Goal: Complete application form: Complete application form

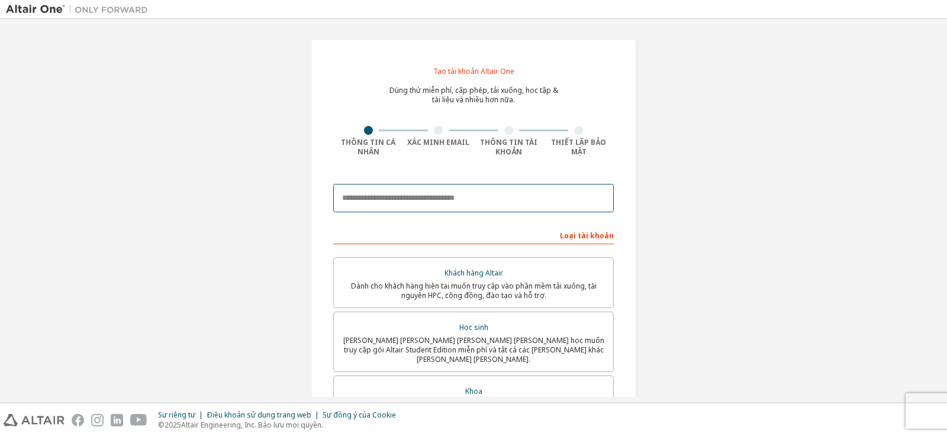
click at [396, 200] on input "email" at bounding box center [473, 198] width 280 height 28
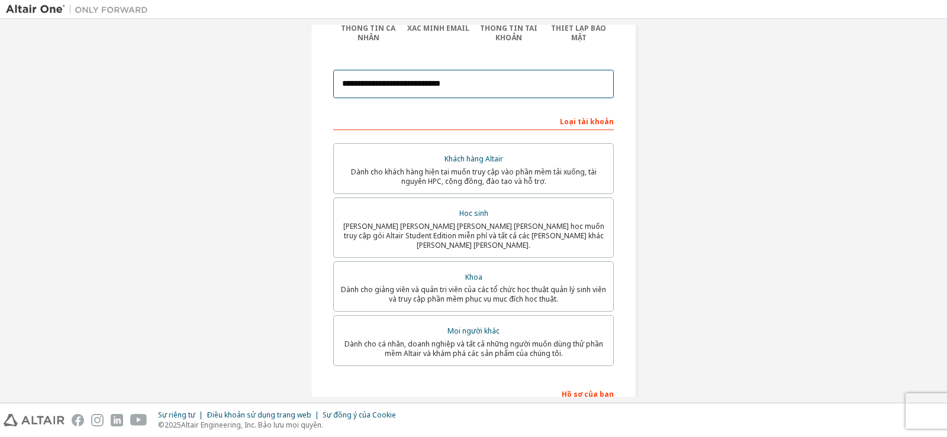
scroll to position [118, 0]
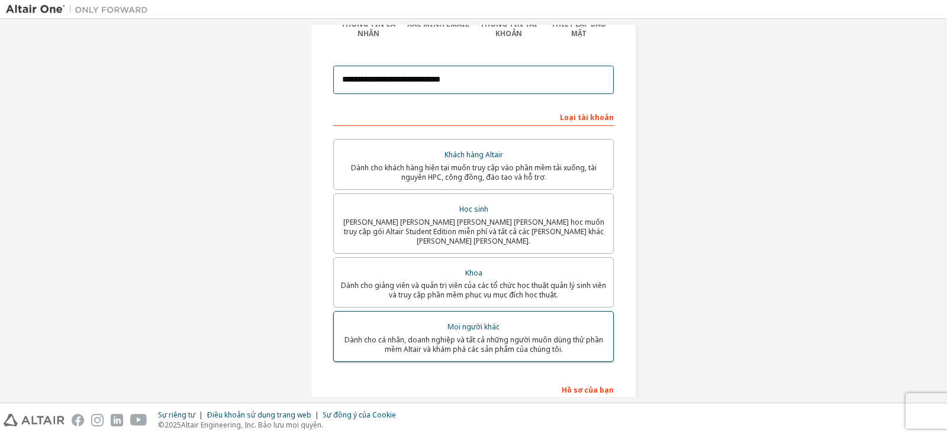
type input "**********"
click at [481, 335] on font "Dành cho cá nhân, doanh nghiệp và tất cả những người muốn dùng thử phần mềm Alt…" at bounding box center [473, 345] width 259 height 20
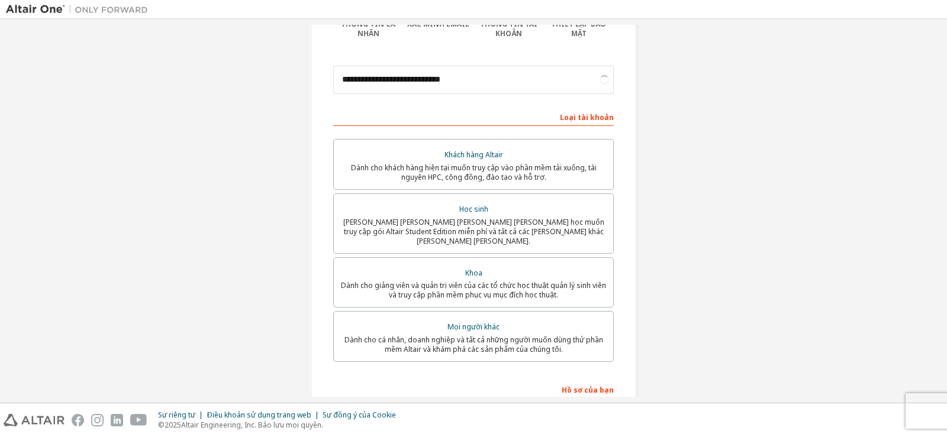
scroll to position [267, 0]
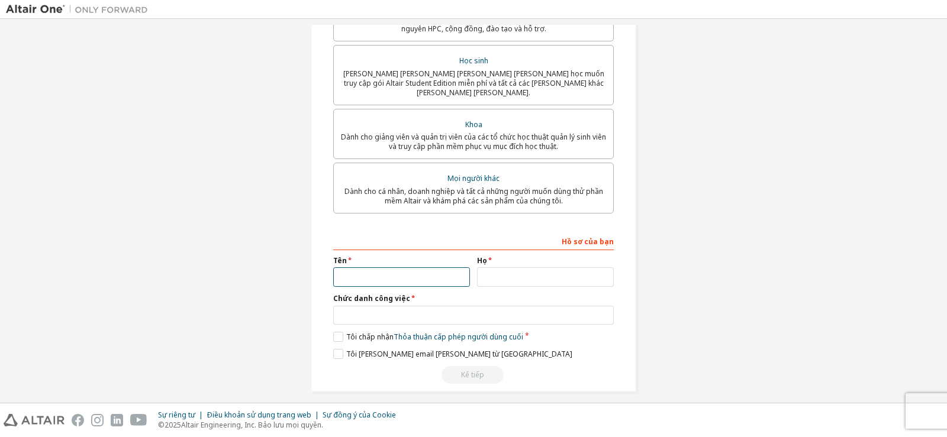
click at [376, 268] on input "text" at bounding box center [401, 277] width 137 height 20
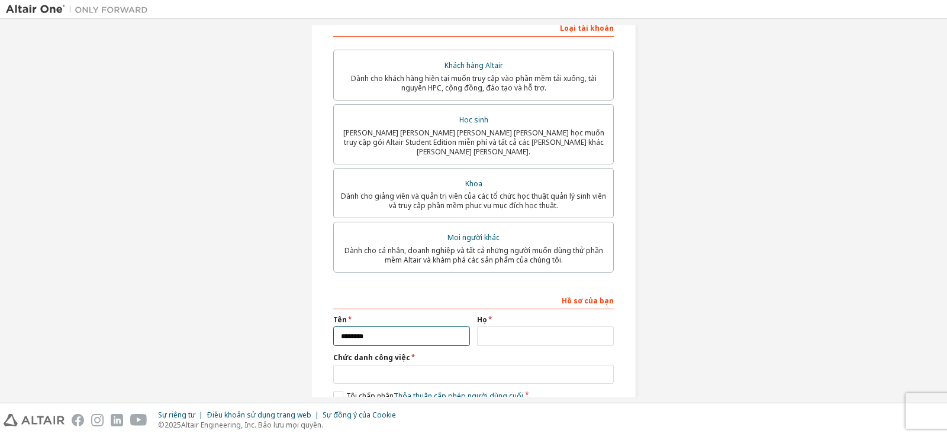
type input "********"
click at [524, 332] on input "text" at bounding box center [545, 337] width 137 height 20
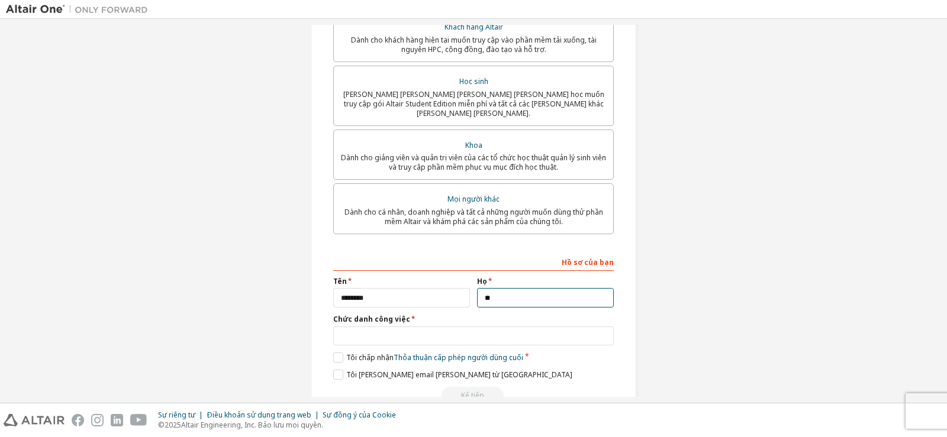
scroll to position [267, 0]
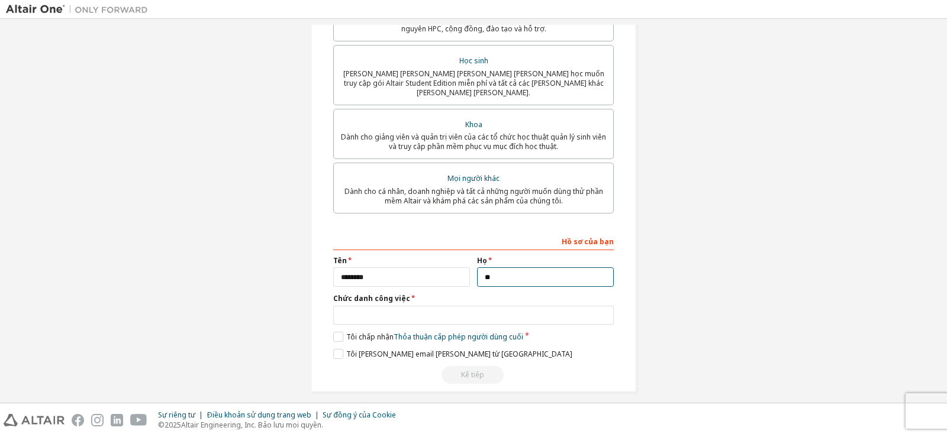
type input "**"
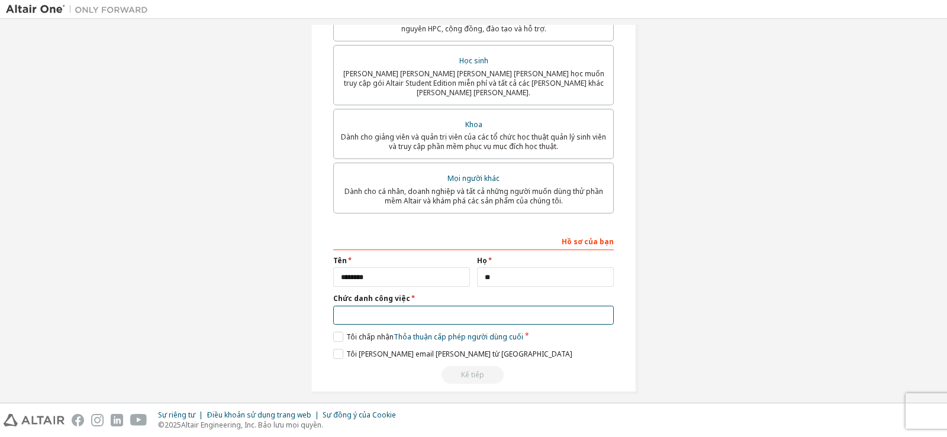
click at [374, 306] on input "text" at bounding box center [473, 316] width 280 height 20
type input "*"
type input "*********"
click at [334, 332] on label "Tôi chấp nhận Thỏa thuận cấp phép người dùng cuối" at bounding box center [428, 337] width 190 height 10
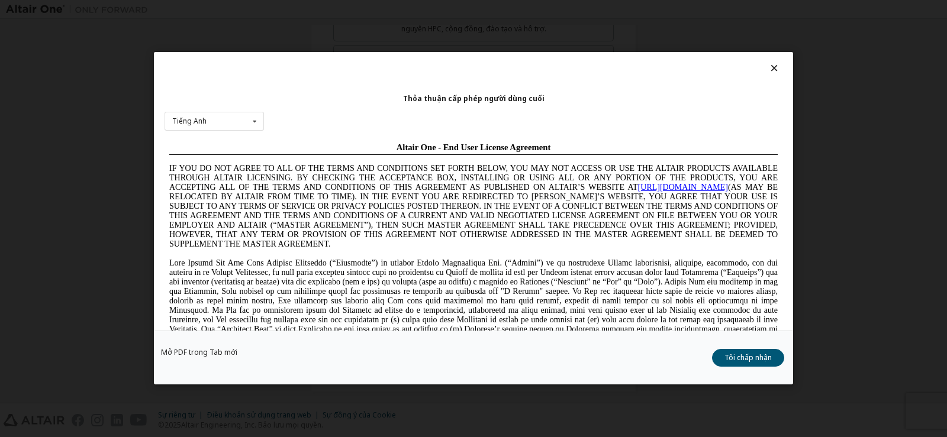
scroll to position [0, 0]
click at [741, 361] on font "Tôi chấp nhận" at bounding box center [747, 358] width 47 height 10
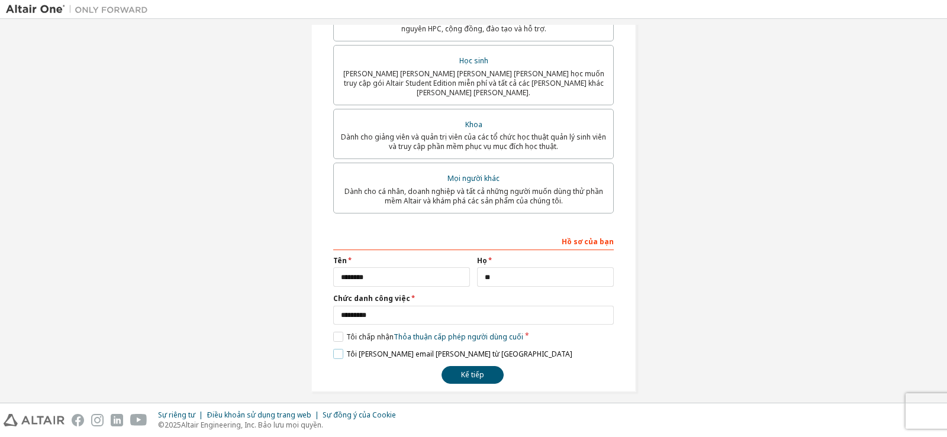
click at [338, 349] on label "Tôi muốn nhận email tiếp thị từ [GEOGRAPHIC_DATA]" at bounding box center [452, 354] width 239 height 10
click at [456, 367] on button "Kế tiếp" at bounding box center [472, 375] width 62 height 18
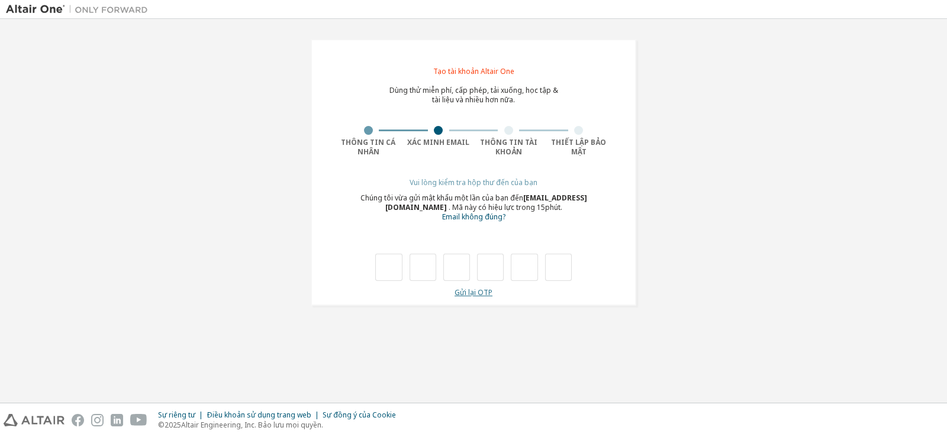
click at [485, 293] on font "Gửi lại OTP" at bounding box center [473, 293] width 38 height 10
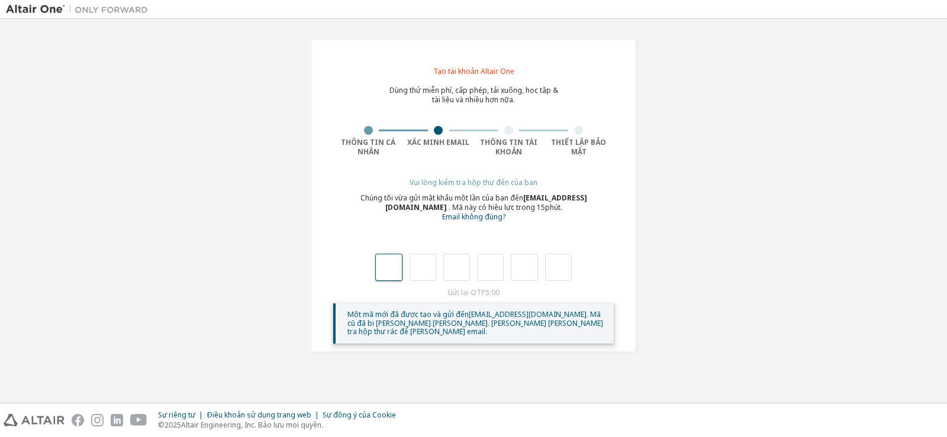
click at [385, 266] on input "text" at bounding box center [388, 267] width 27 height 27
type input "*"
click at [428, 266] on input "*" at bounding box center [422, 267] width 27 height 27
type input "*"
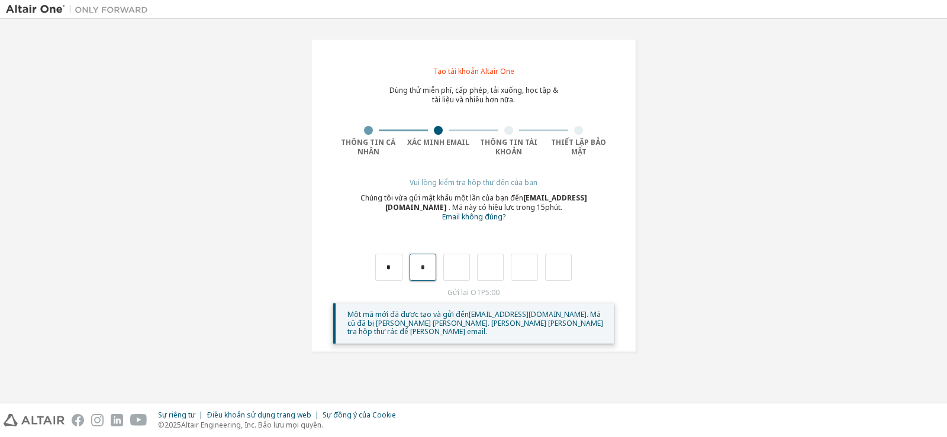
click at [428, 266] on input "*" at bounding box center [422, 267] width 27 height 27
type input "*"
click at [428, 266] on input "*" at bounding box center [422, 267] width 27 height 27
click at [402, 266] on div "* *" at bounding box center [473, 267] width 196 height 27
click at [398, 266] on input "*" at bounding box center [388, 267] width 27 height 27
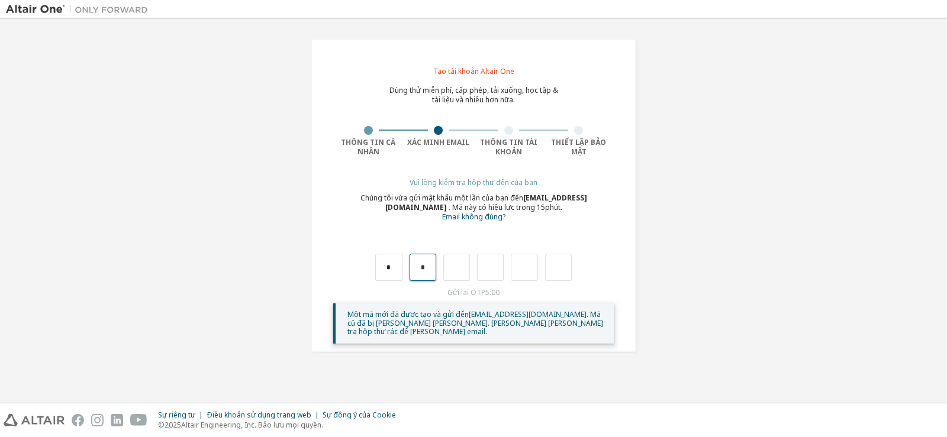
click at [429, 267] on input "*" at bounding box center [422, 267] width 27 height 27
type input "*"
click at [429, 267] on input "*" at bounding box center [422, 267] width 27 height 27
click at [429, 267] on input "text" at bounding box center [422, 267] width 27 height 27
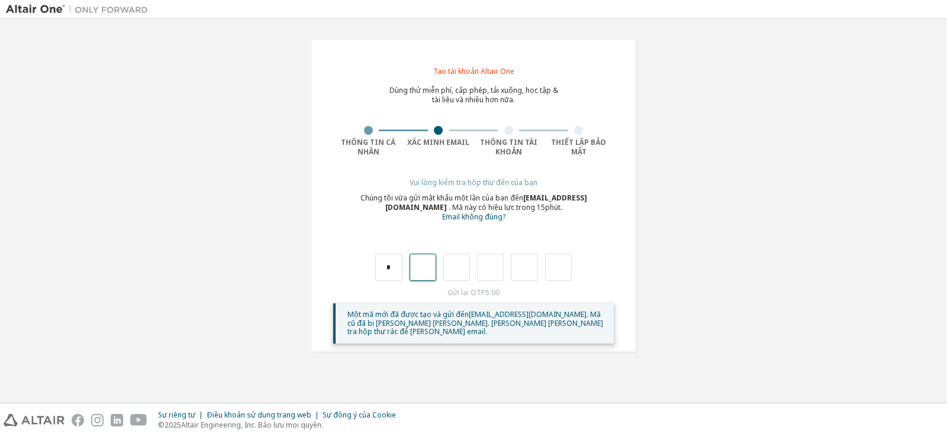
type input "*"
click at [464, 269] on input "*" at bounding box center [456, 267] width 27 height 27
click at [464, 269] on input "text" at bounding box center [456, 267] width 27 height 27
type input "*"
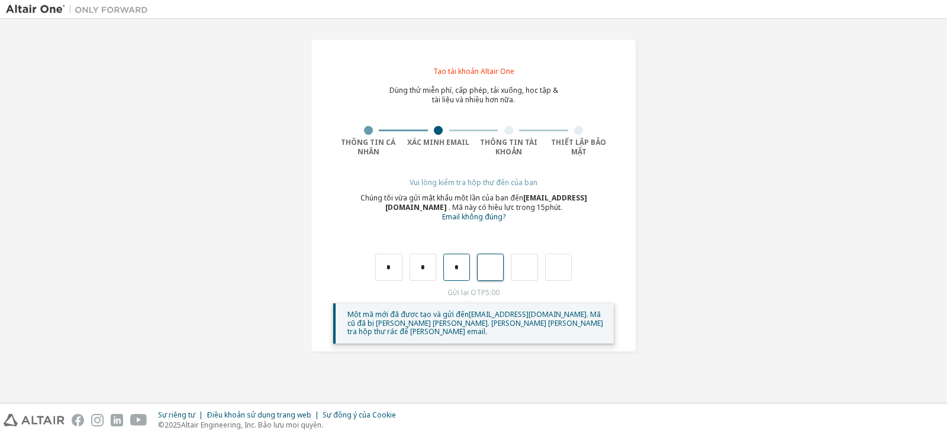
type input "*"
click at [495, 266] on input "*" at bounding box center [490, 267] width 27 height 27
click at [495, 266] on input "text" at bounding box center [490, 267] width 27 height 27
type input "*"
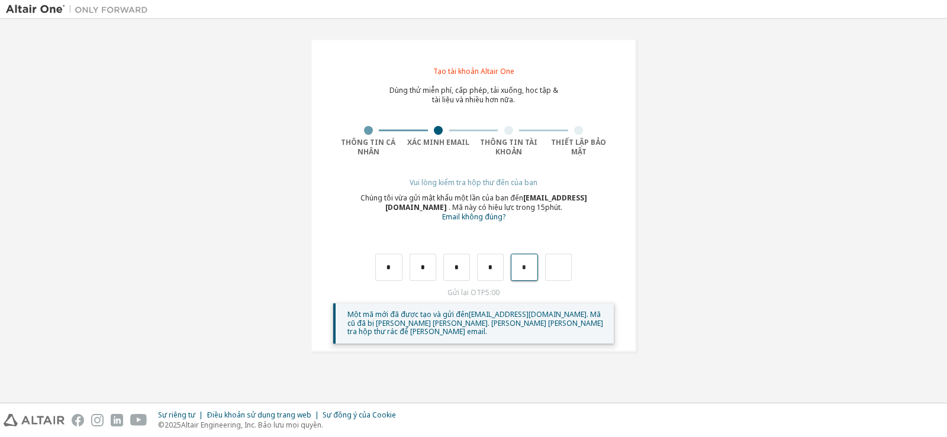
click at [528, 263] on input "*" at bounding box center [524, 267] width 27 height 27
click at [551, 266] on input "text" at bounding box center [558, 267] width 27 height 27
click at [527, 269] on input "*" at bounding box center [524, 267] width 27 height 27
click at [532, 265] on input "text" at bounding box center [524, 267] width 27 height 27
click at [561, 267] on input "text" at bounding box center [558, 267] width 27 height 27
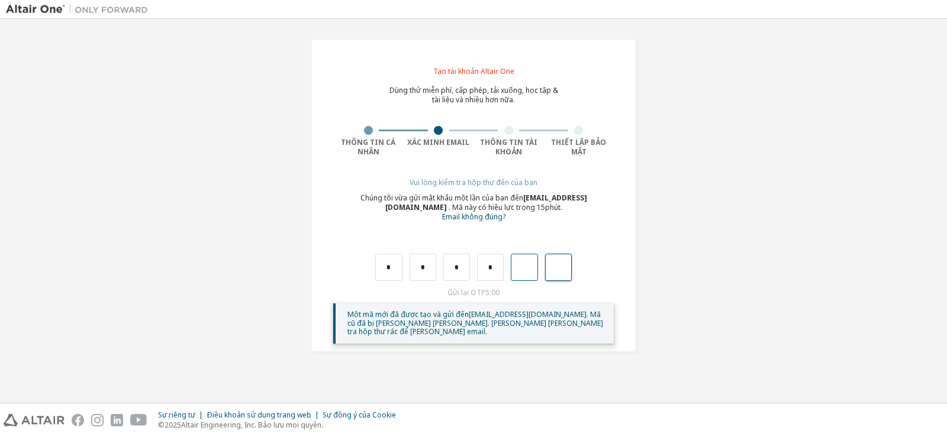
type input "*"
click at [519, 267] on div at bounding box center [516, 267] width 27 height 27
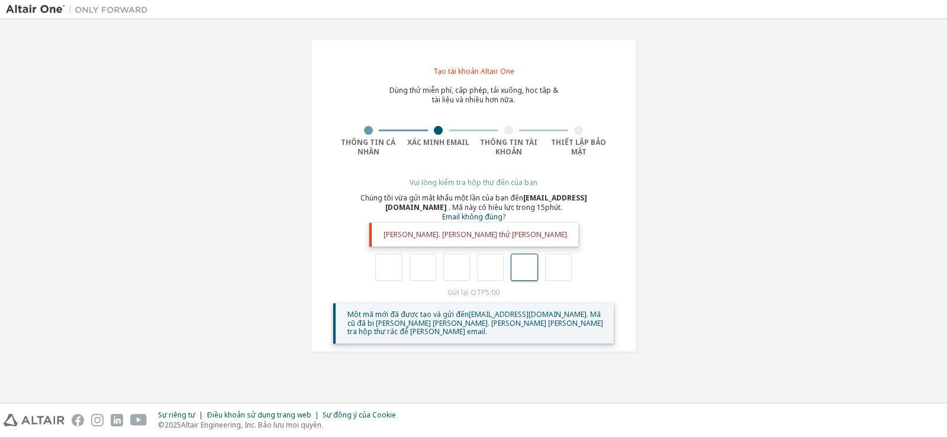
click at [529, 271] on input "text" at bounding box center [524, 267] width 27 height 27
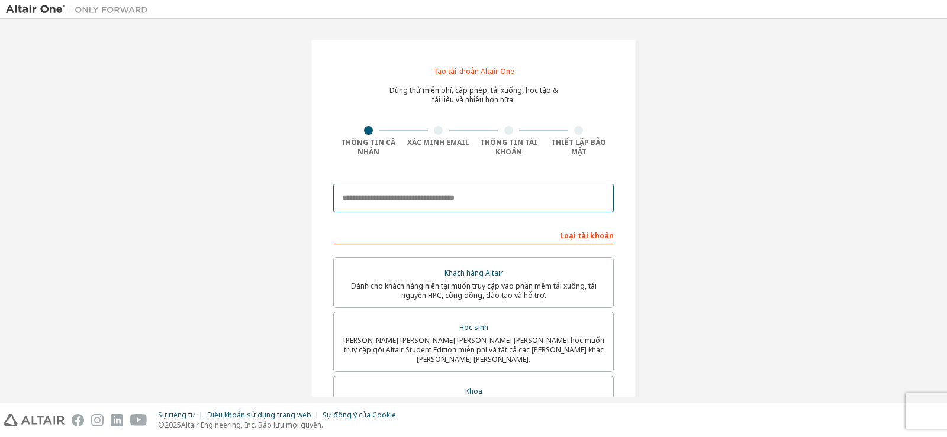
click at [406, 199] on input "email" at bounding box center [473, 198] width 280 height 28
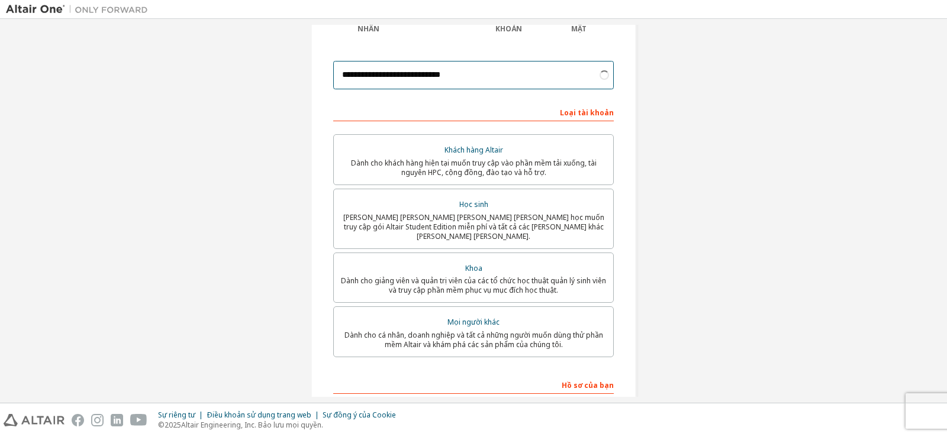
scroll to position [177, 0]
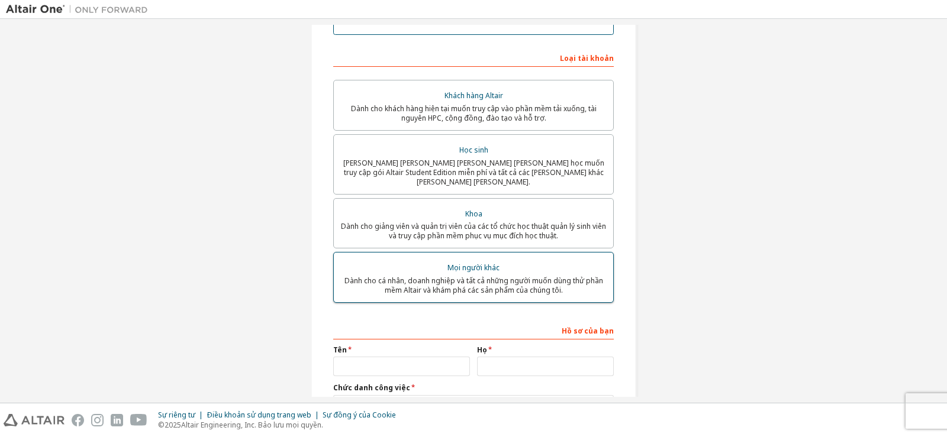
type input "**********"
click at [520, 263] on div "Mọi người khác" at bounding box center [473, 268] width 265 height 17
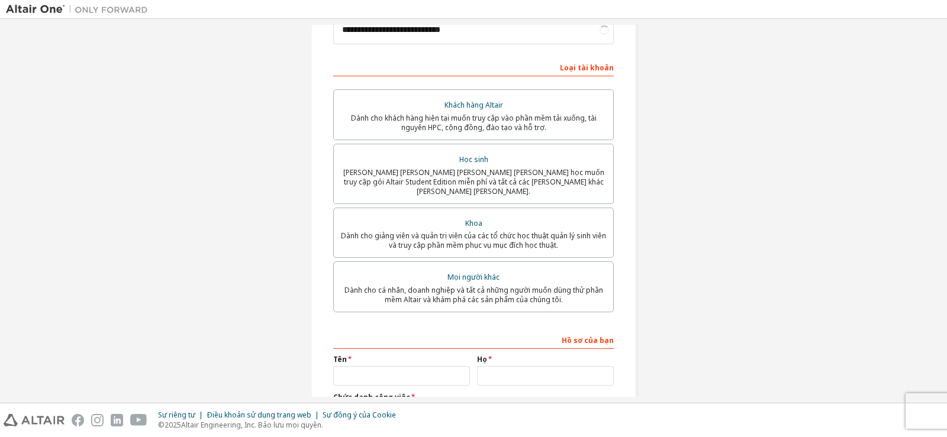
scroll to position [267, 0]
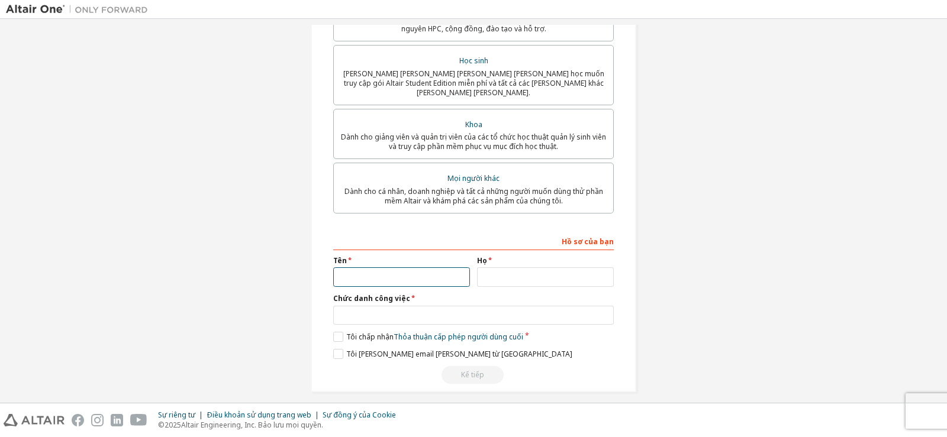
click at [406, 271] on input "text" at bounding box center [401, 277] width 137 height 20
type input "********"
click at [496, 270] on input "text" at bounding box center [545, 277] width 137 height 20
type input "**"
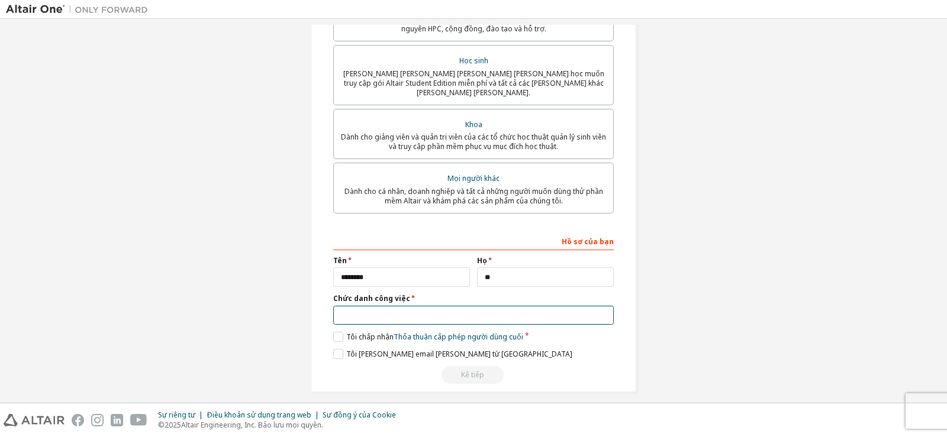
click at [397, 306] on input "text" at bounding box center [473, 316] width 280 height 20
type input "*********"
click at [346, 332] on font "Tôi chấp nhận" at bounding box center [369, 337] width 47 height 10
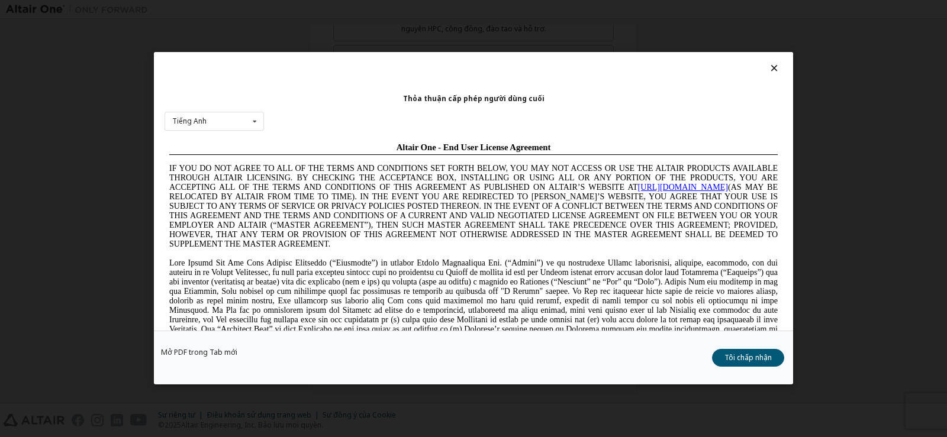
scroll to position [0, 0]
click at [755, 351] on button "Tôi chấp nhận" at bounding box center [748, 359] width 72 height 18
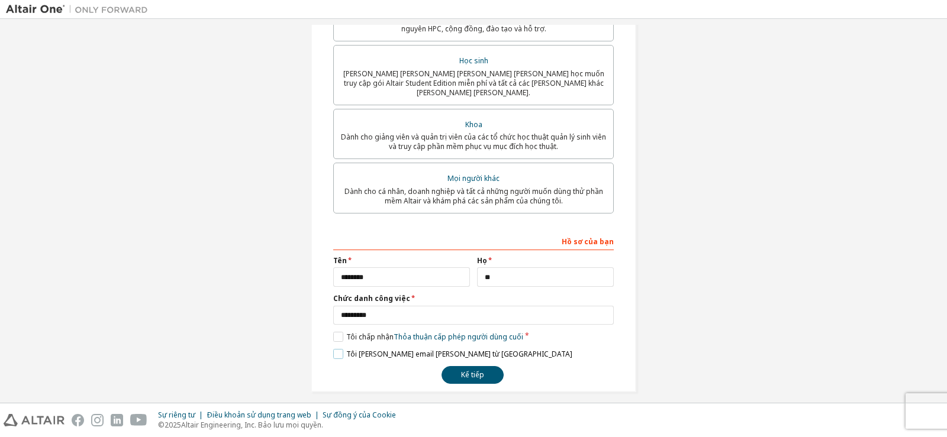
click at [341, 349] on label "Tôi muốn nhận email tiếp thị từ [GEOGRAPHIC_DATA]" at bounding box center [452, 354] width 239 height 10
click at [470, 370] on font "Kế tiếp" at bounding box center [472, 375] width 23 height 10
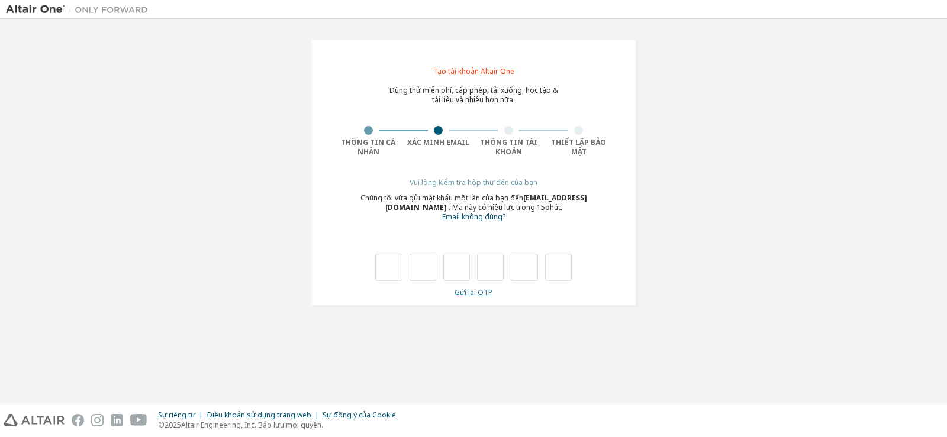
click at [481, 294] on font "Gửi lại OTP" at bounding box center [473, 293] width 38 height 10
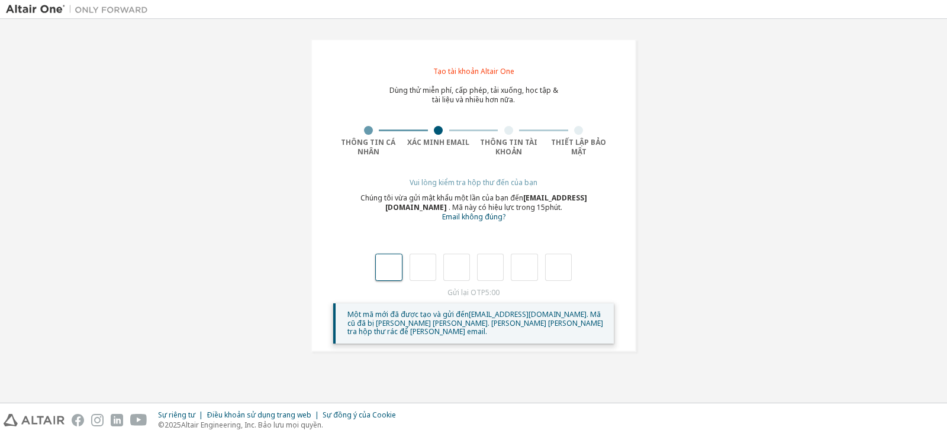
click at [396, 270] on input "text" at bounding box center [388, 267] width 27 height 27
type input "*"
click at [430, 263] on input "*" at bounding box center [422, 267] width 27 height 27
click at [430, 263] on input "text" at bounding box center [422, 267] width 27 height 27
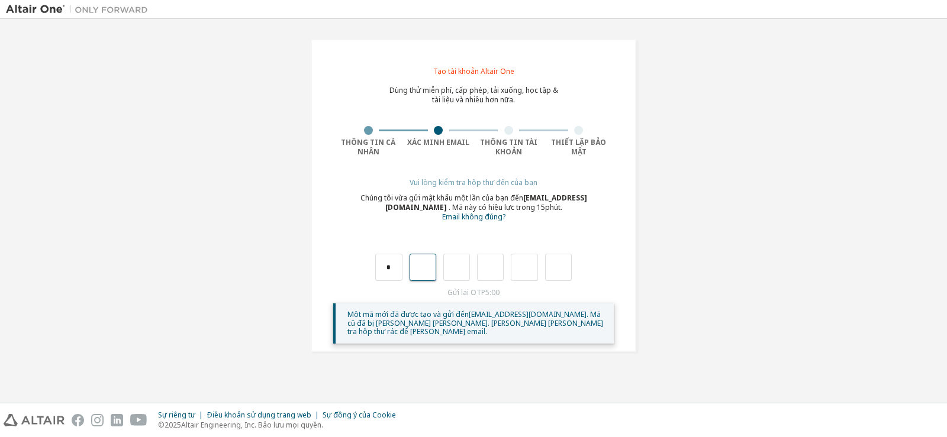
type input "*"
click at [461, 271] on input "*" at bounding box center [456, 267] width 27 height 27
type input "*"
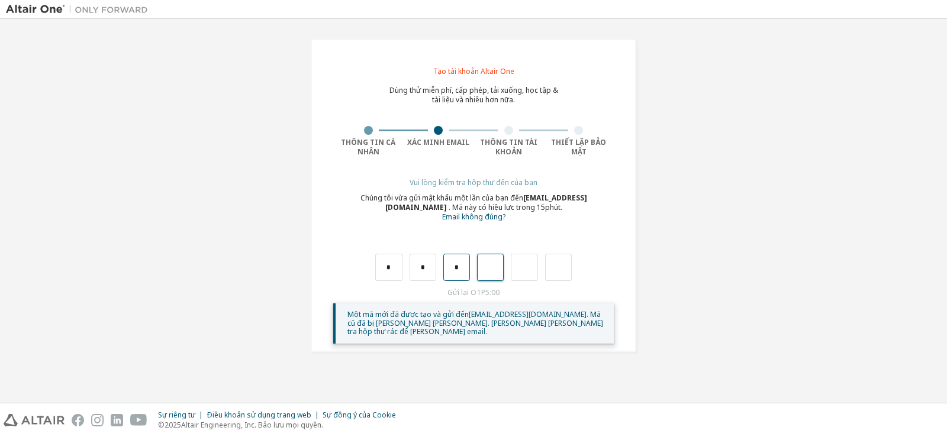
type input "*"
click at [494, 269] on input "*" at bounding box center [490, 267] width 27 height 27
type input "*"
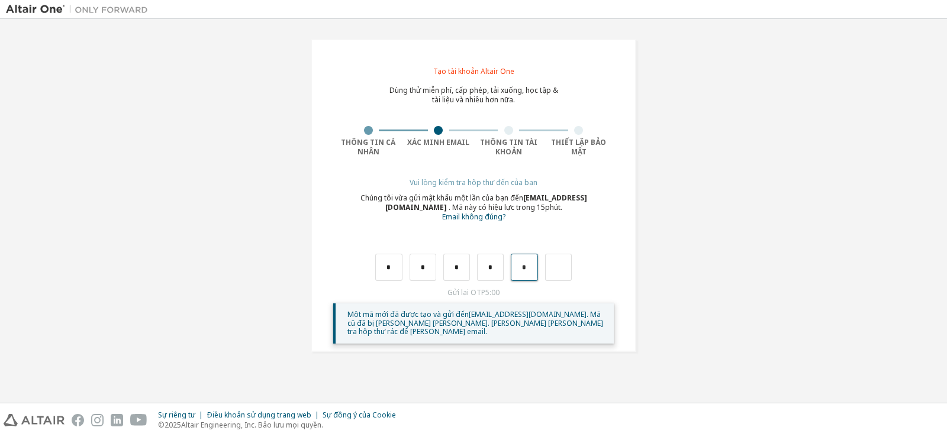
click at [531, 266] on input "*" at bounding box center [524, 267] width 27 height 27
click at [531, 266] on input "text" at bounding box center [524, 267] width 27 height 27
type input "*"
click at [563, 269] on div "*" at bounding box center [550, 267] width 27 height 27
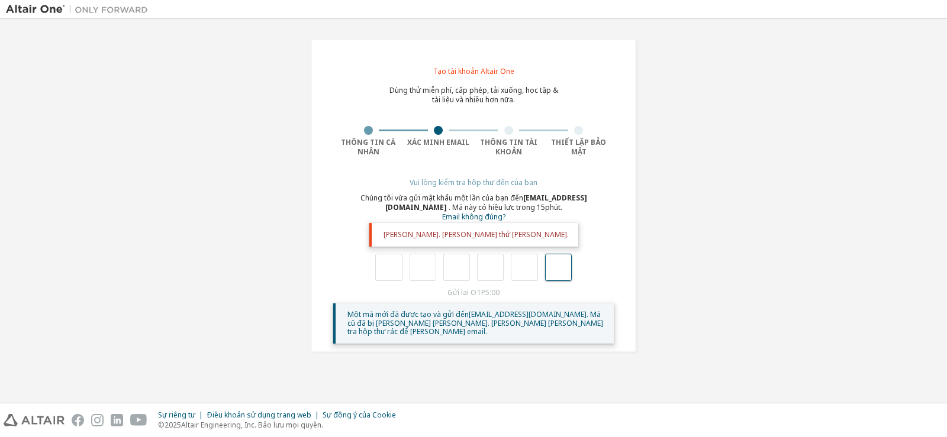
click at [561, 271] on input "text" at bounding box center [558, 267] width 27 height 27
click at [495, 273] on input "text" at bounding box center [490, 267] width 27 height 27
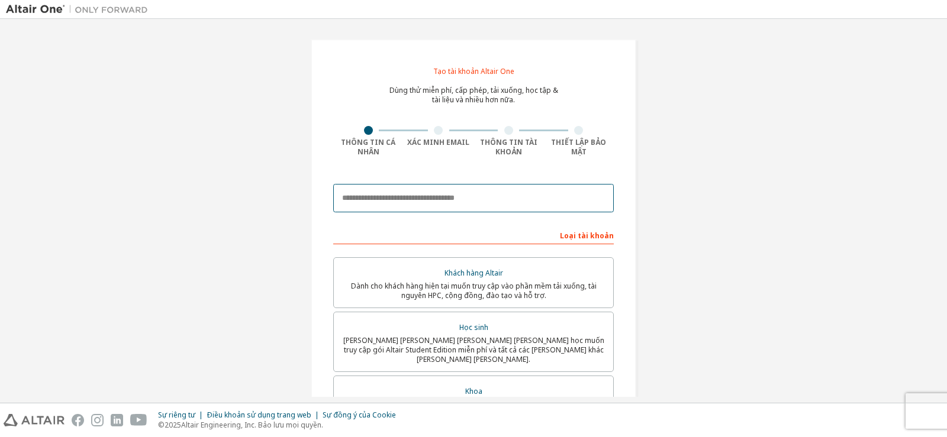
click at [418, 195] on input "email" at bounding box center [473, 198] width 280 height 28
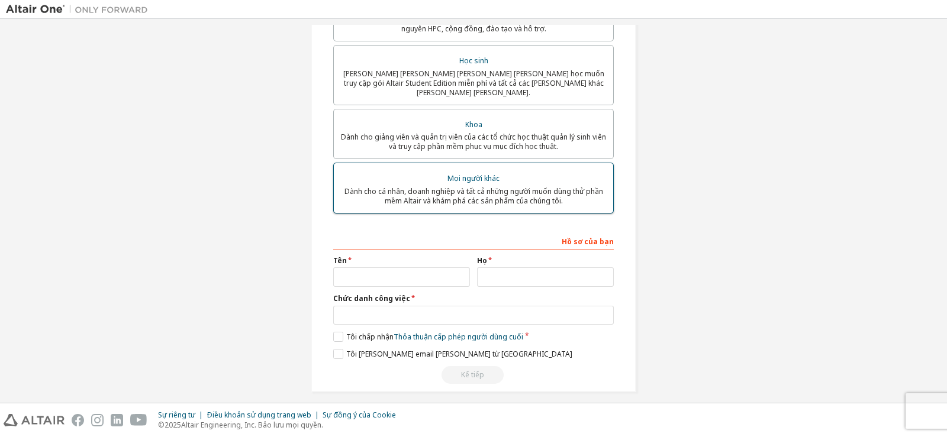
type input "**********"
click at [485, 98] on font "[PERSON_NAME] [PERSON_NAME] [PERSON_NAME] [PERSON_NAME] học muốn truy cập gói A…" at bounding box center [473, 83] width 261 height 29
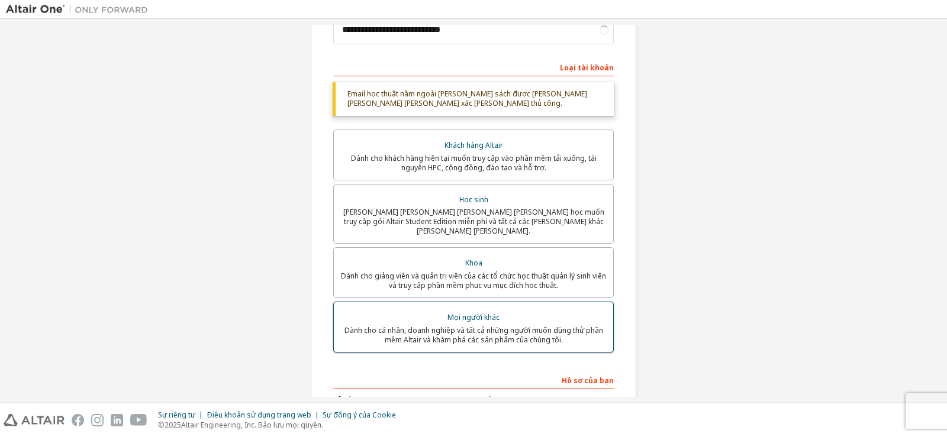
click at [494, 325] on font "Dành cho cá nhân, doanh nghiệp và tất cả những người muốn dùng thử phần mềm Alt…" at bounding box center [473, 335] width 259 height 20
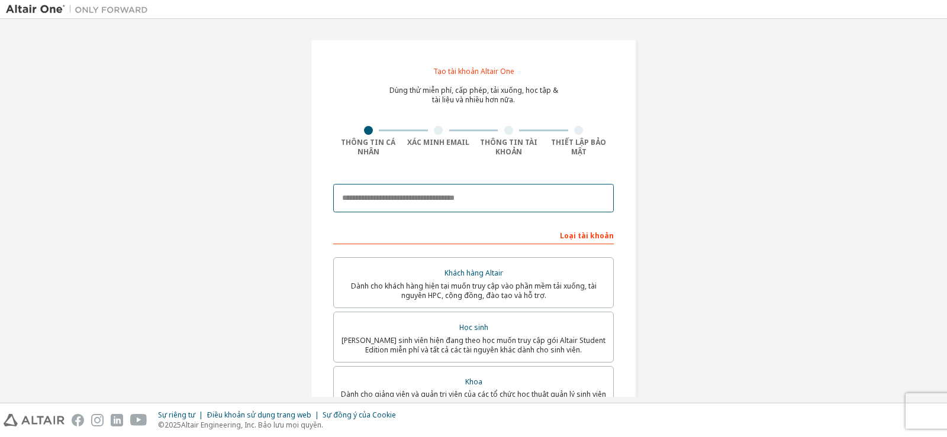
click at [418, 199] on input "email" at bounding box center [473, 198] width 280 height 28
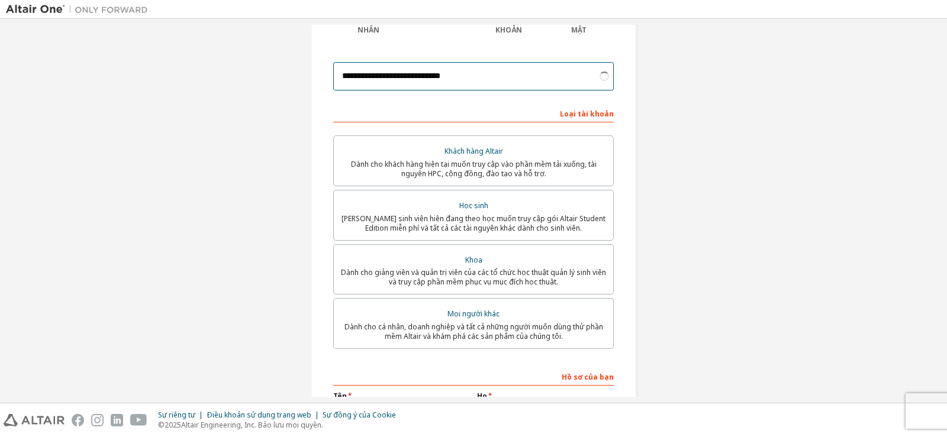
scroll to position [267, 0]
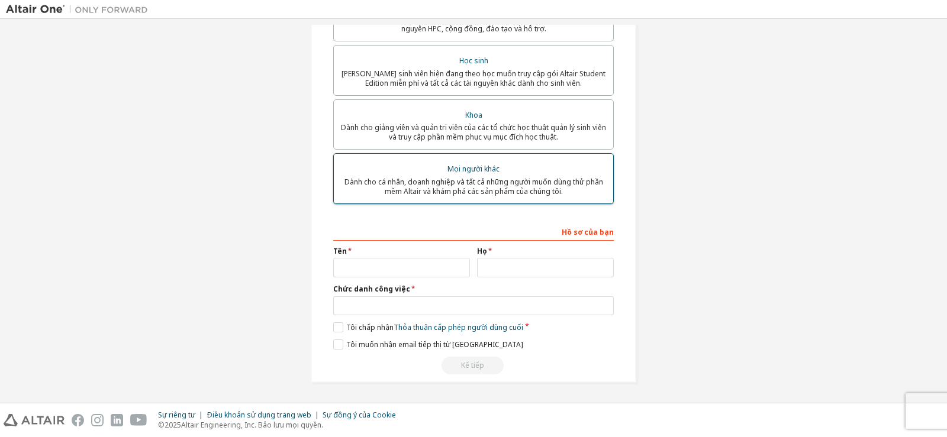
type input "**********"
click at [510, 88] on font "[PERSON_NAME] [PERSON_NAME] [PERSON_NAME] [PERSON_NAME] học muốn truy cập gói A…" at bounding box center [473, 79] width 264 height 20
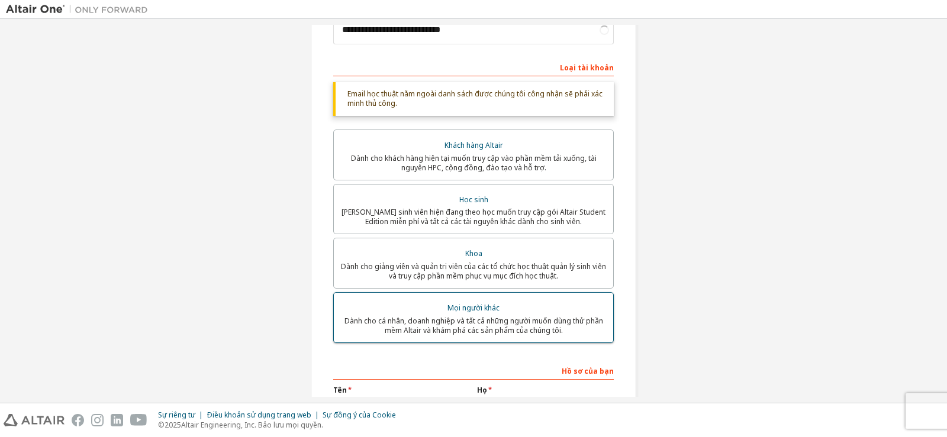
click at [528, 324] on font "Dành cho cá nhân, doanh nghiệp và tất cả những người muốn dùng thử phần mềm Alt…" at bounding box center [473, 326] width 259 height 20
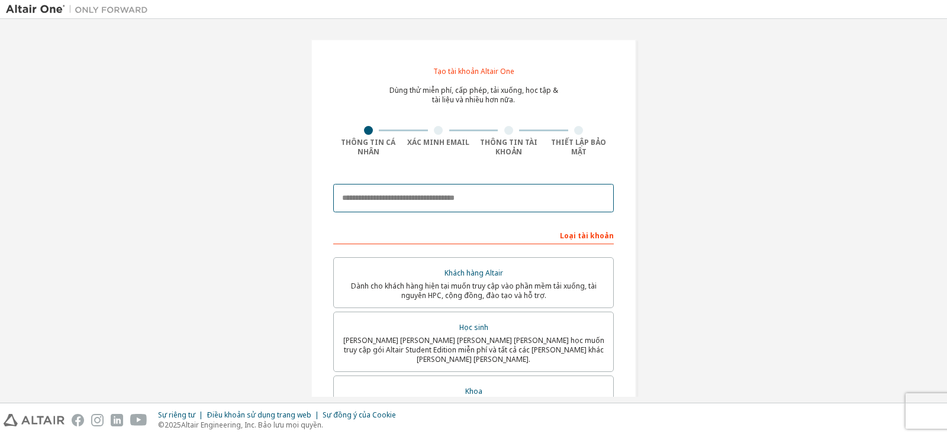
click at [394, 188] on input "email" at bounding box center [473, 198] width 280 height 28
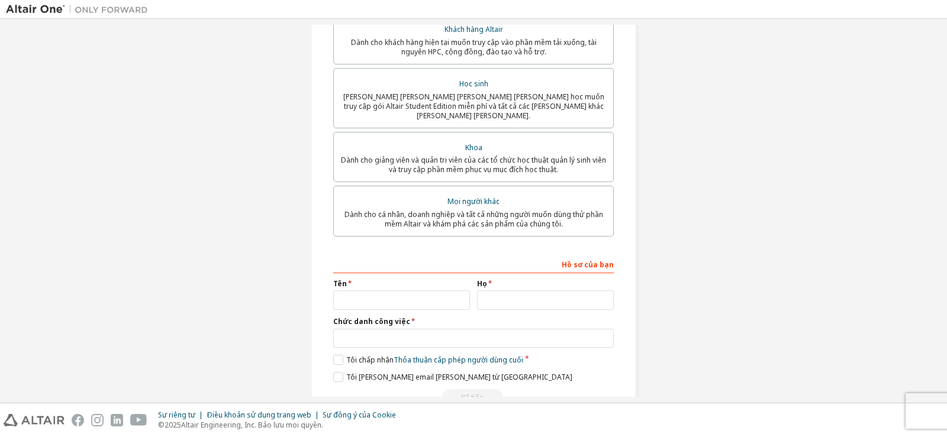
scroll to position [267, 0]
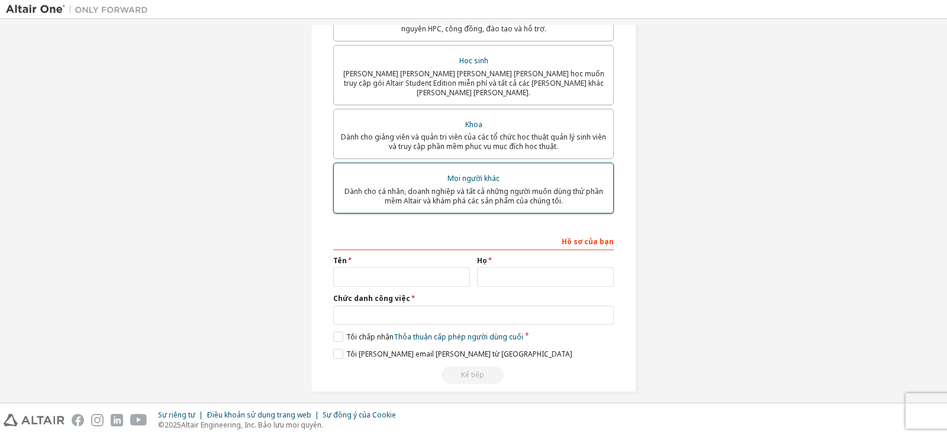
type input "**********"
click at [484, 98] on font "Dành cho sinh viên hiện đang theo học muốn truy cập gói Altair Student Edition …" at bounding box center [473, 83] width 261 height 29
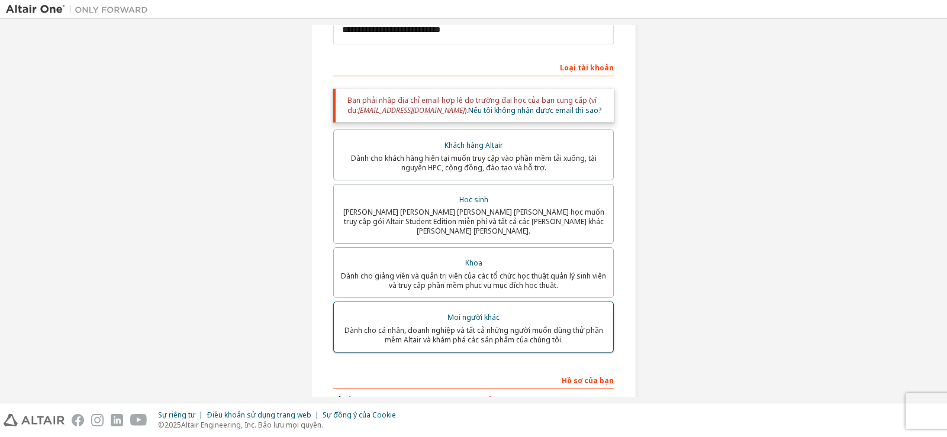
click at [517, 325] on font "Dành cho cá nhân, doanh nghiệp và tất cả những người muốn dùng thử phần mềm Alt…" at bounding box center [473, 335] width 259 height 20
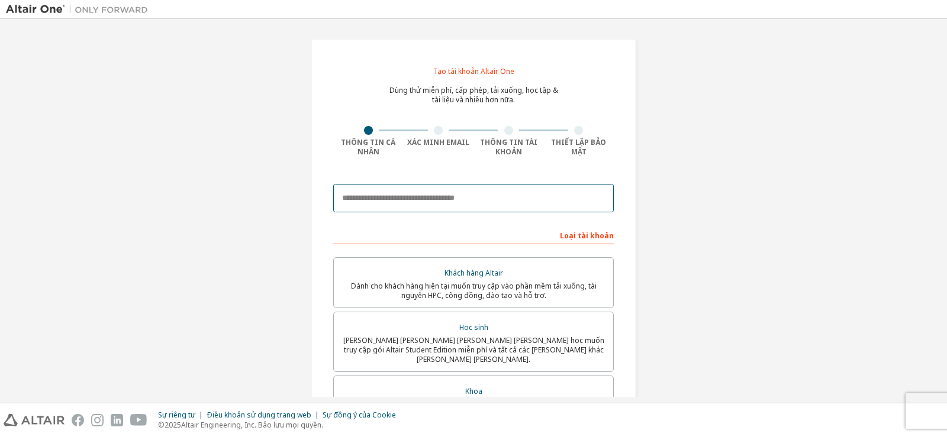
click at [441, 200] on input "email" at bounding box center [473, 198] width 280 height 28
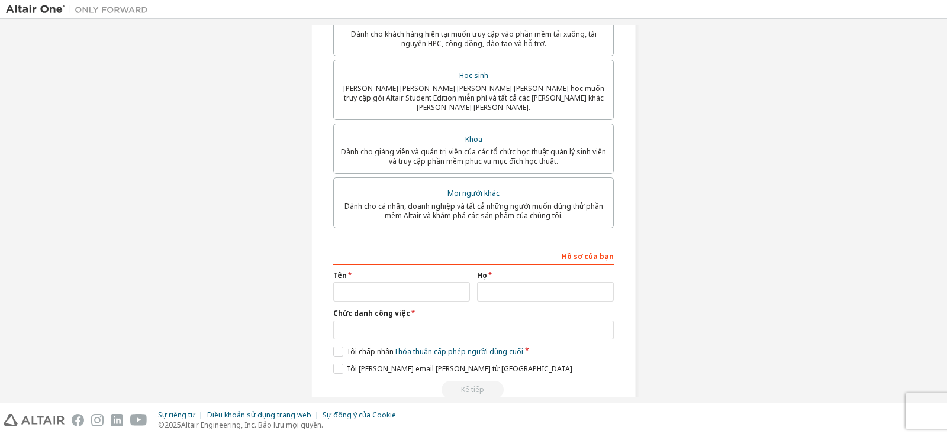
scroll to position [267, 0]
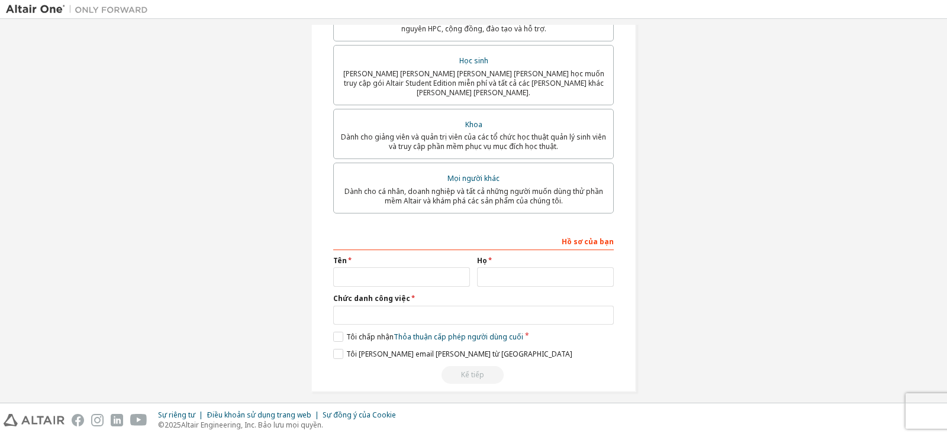
type input "**********"
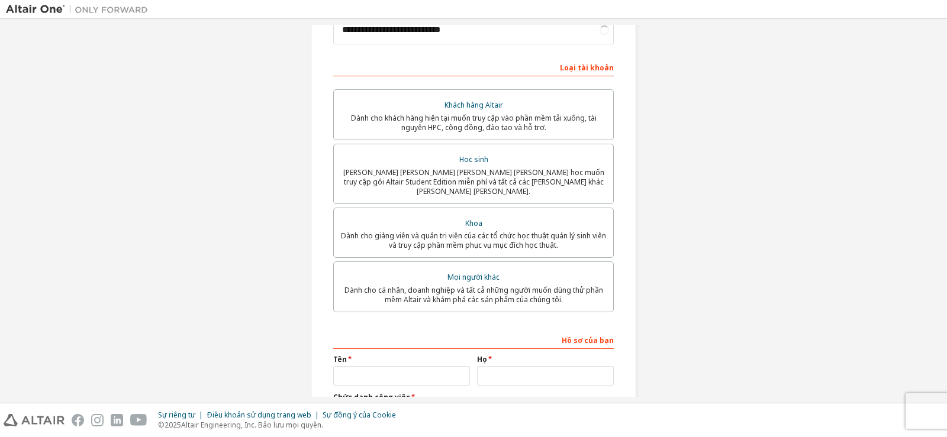
click at [421, 269] on div "Mọi người khác" at bounding box center [473, 277] width 265 height 17
click at [399, 366] on input "text" at bounding box center [401, 376] width 137 height 20
type input "********"
click at [515, 372] on input "text" at bounding box center [545, 376] width 137 height 20
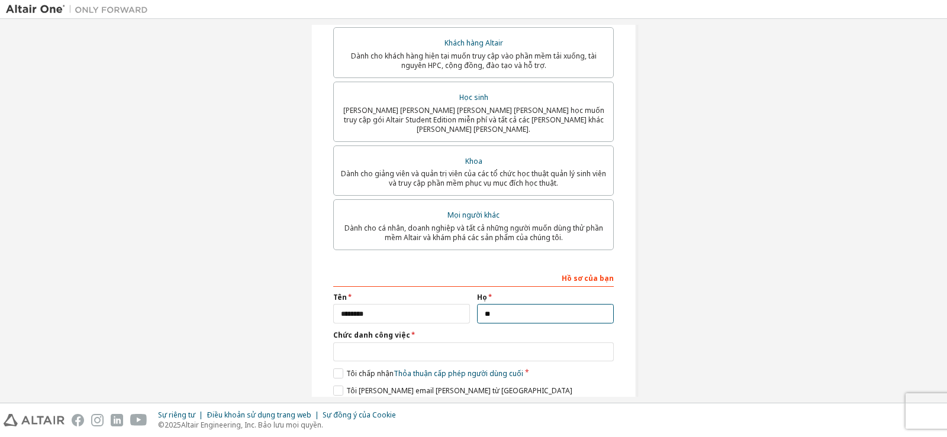
scroll to position [267, 0]
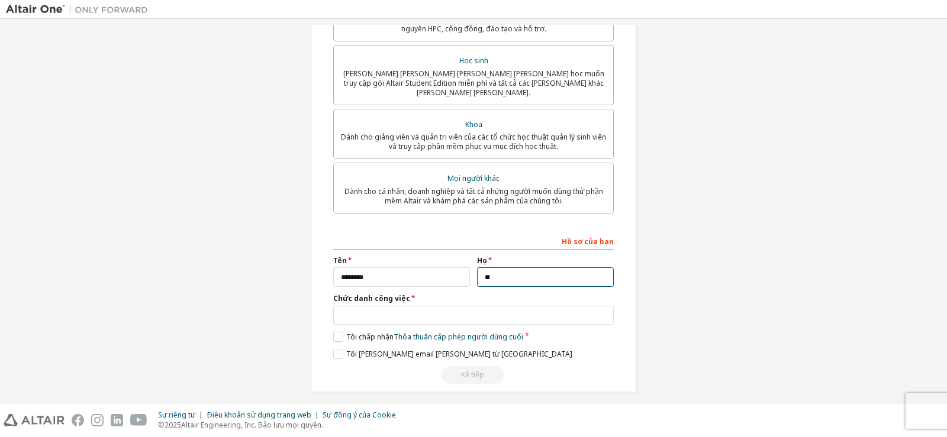
type input "**"
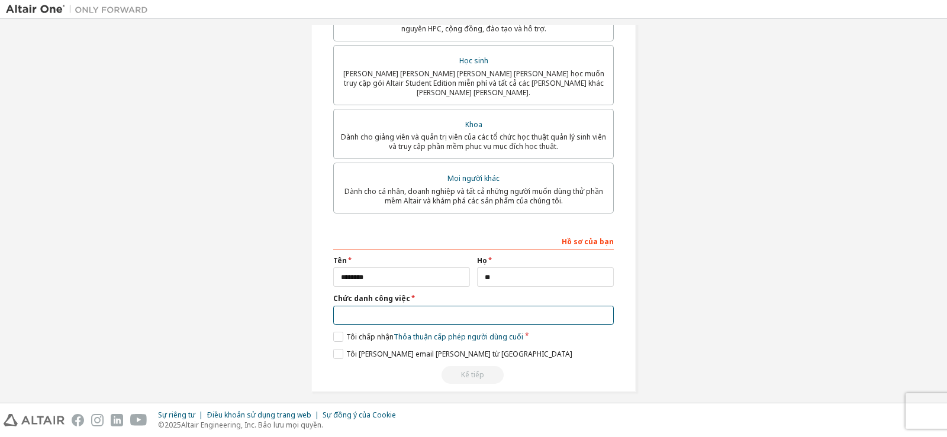
click at [376, 306] on input "text" at bounding box center [473, 316] width 280 height 20
type input "*********"
click at [338, 332] on label "Tôi chấp nhận Thỏa thuận cấp phép người dùng cuối" at bounding box center [428, 337] width 190 height 10
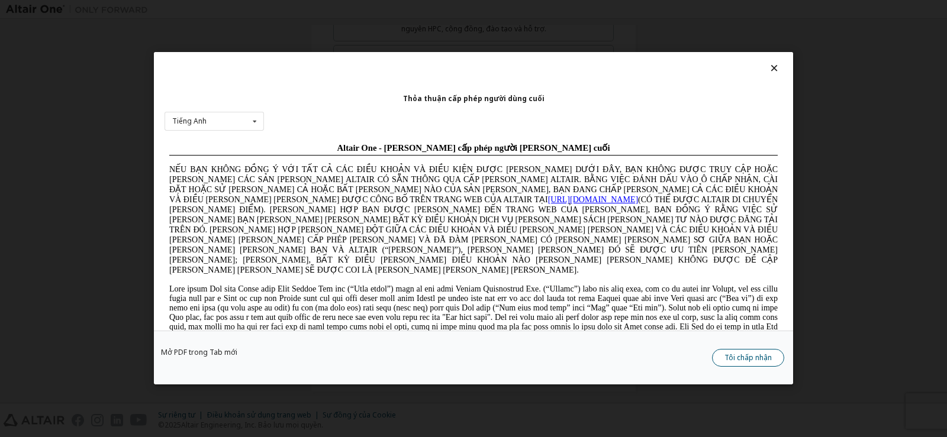
scroll to position [0, 0]
click at [763, 359] on font "Tôi chấp nhận" at bounding box center [747, 358] width 47 height 10
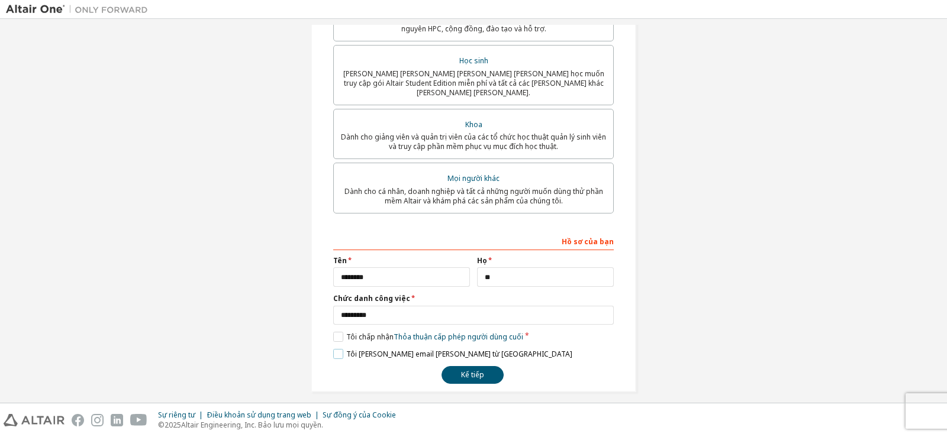
click at [337, 349] on label "Tôi muốn nhận email tiếp thị từ Altair" at bounding box center [452, 354] width 239 height 10
click at [464, 370] on font "Kế tiếp" at bounding box center [472, 375] width 23 height 10
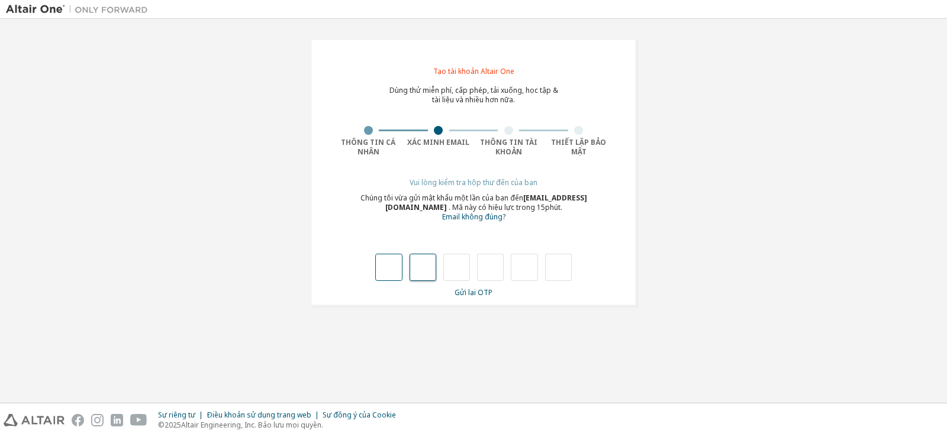
type input "*"
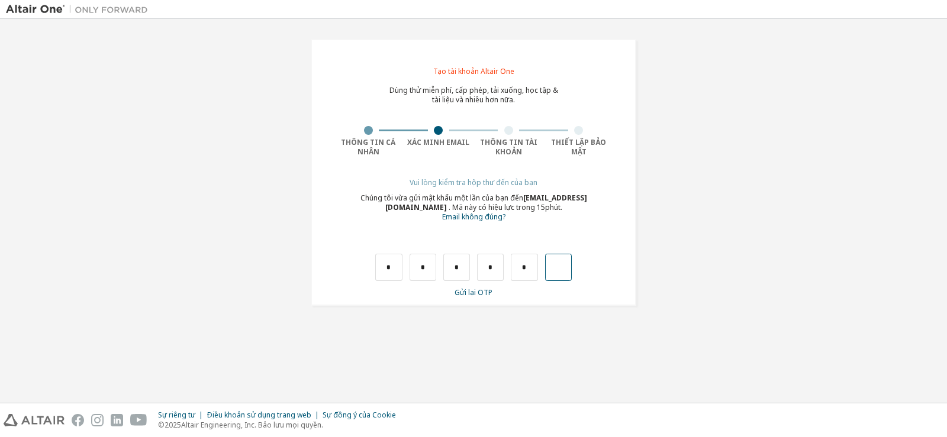
type input "*"
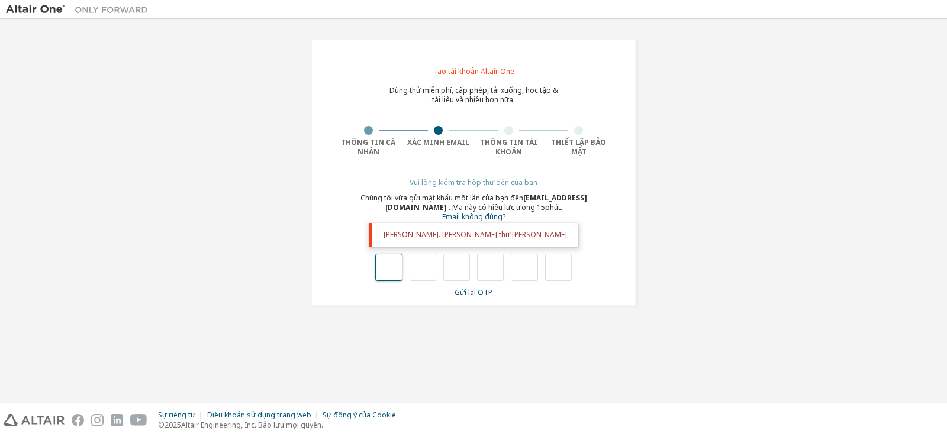
click at [386, 263] on input "text" at bounding box center [388, 267] width 27 height 27
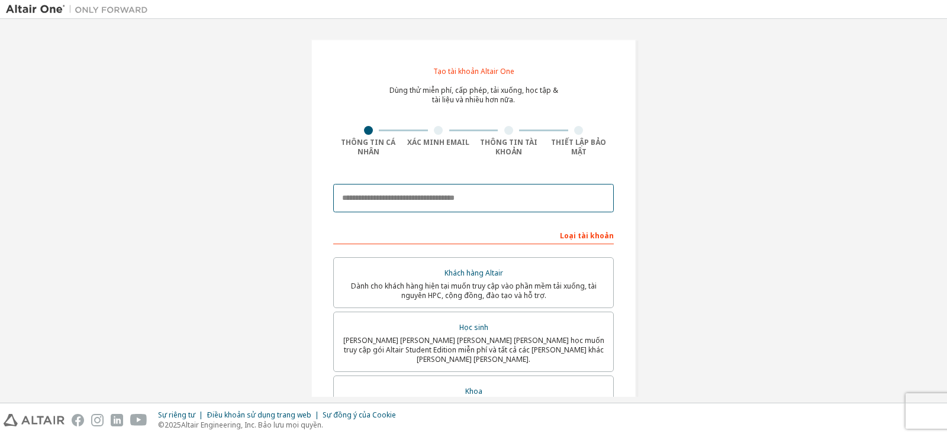
click at [415, 193] on input "email" at bounding box center [473, 198] width 280 height 28
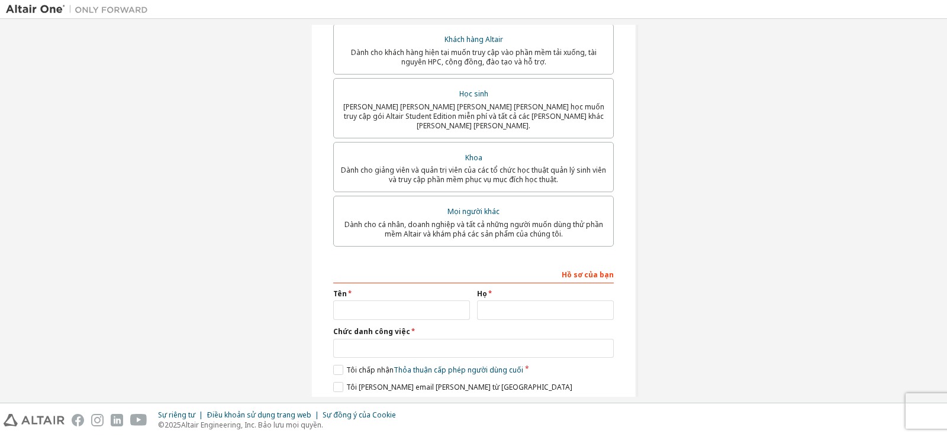
scroll to position [237, 0]
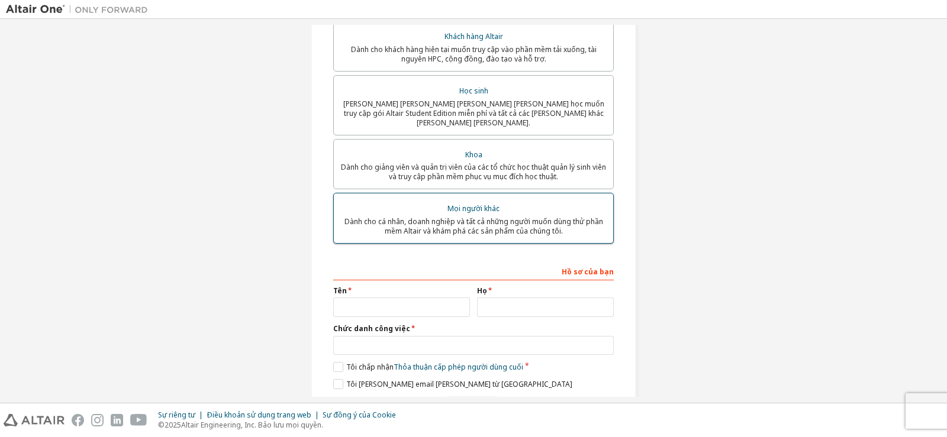
type input "**********"
click at [469, 160] on font "Khoa" at bounding box center [473, 155] width 17 height 10
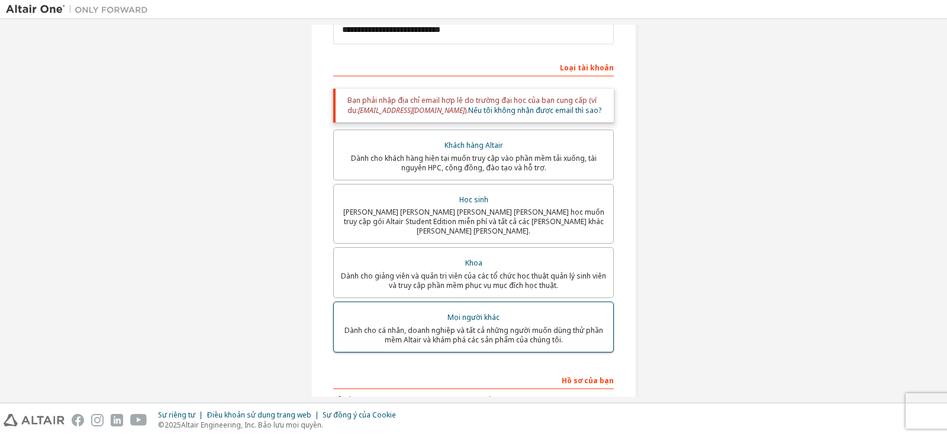
click at [456, 331] on font "Dành cho cá nhân, doanh nghiệp và tất cả những người muốn dùng thử phần mềm Alt…" at bounding box center [473, 335] width 259 height 20
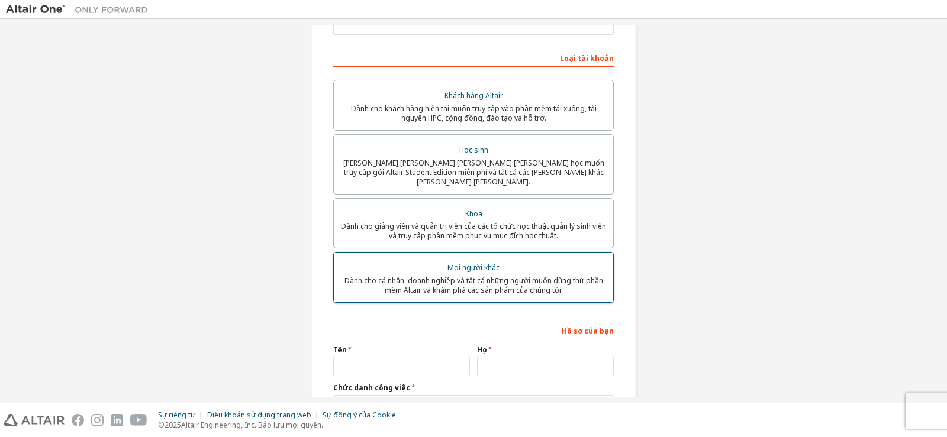
scroll to position [267, 0]
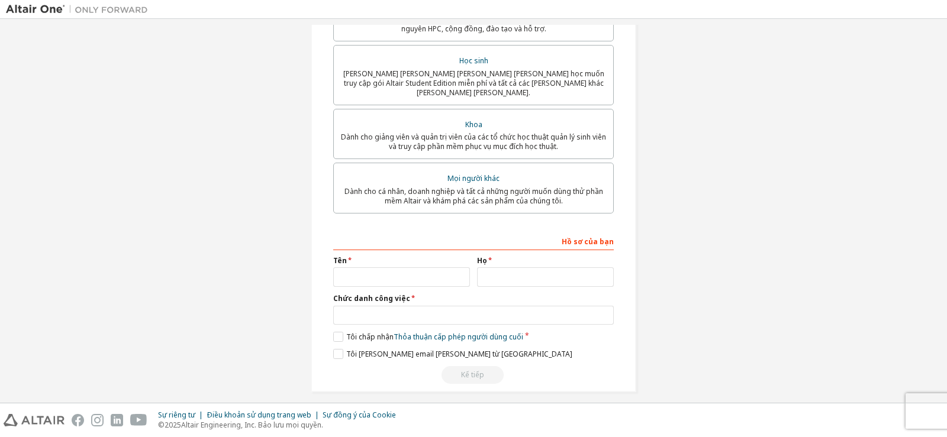
type input "**********"
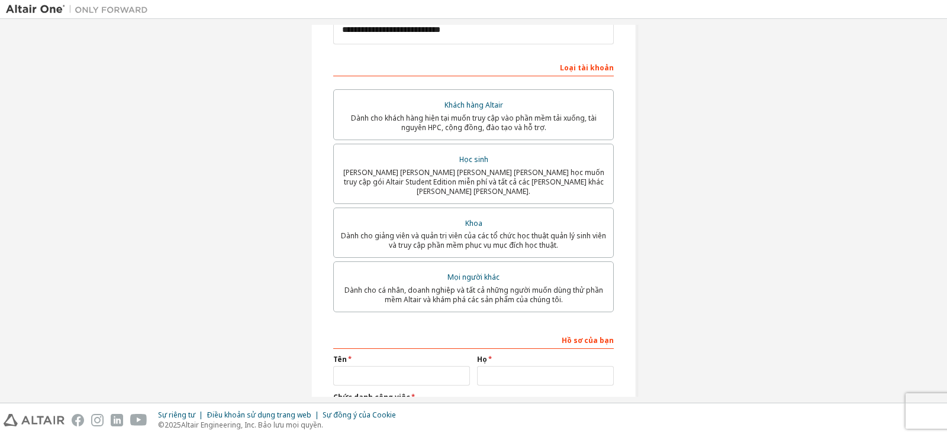
click at [433, 269] on div "Mọi người khác" at bounding box center [473, 277] width 265 height 17
click at [398, 366] on input "text" at bounding box center [401, 376] width 137 height 20
type input "********"
click at [525, 370] on input "text" at bounding box center [545, 376] width 137 height 20
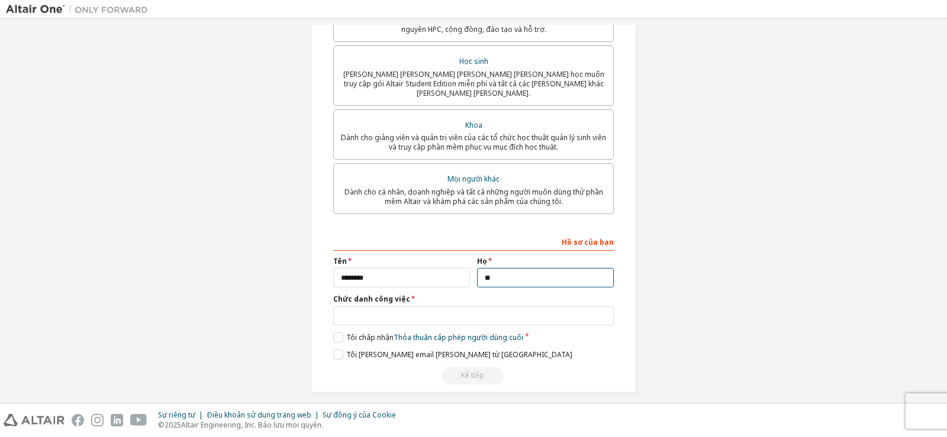
scroll to position [267, 0]
type input "**"
click at [335, 332] on label "Tôi chấp [PERSON_NAME] [PERSON_NAME] cấp phép người [PERSON_NAME] cuối" at bounding box center [428, 337] width 190 height 10
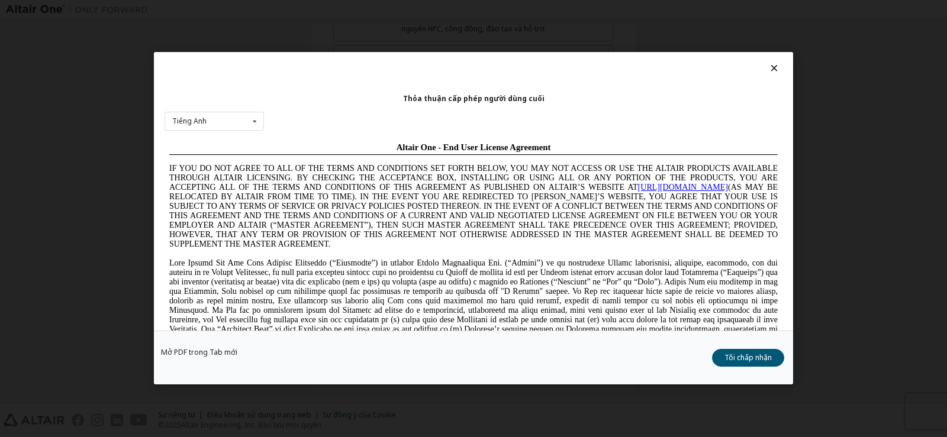
scroll to position [0, 0]
click at [763, 357] on font "Tôi chấp nhận" at bounding box center [747, 358] width 47 height 10
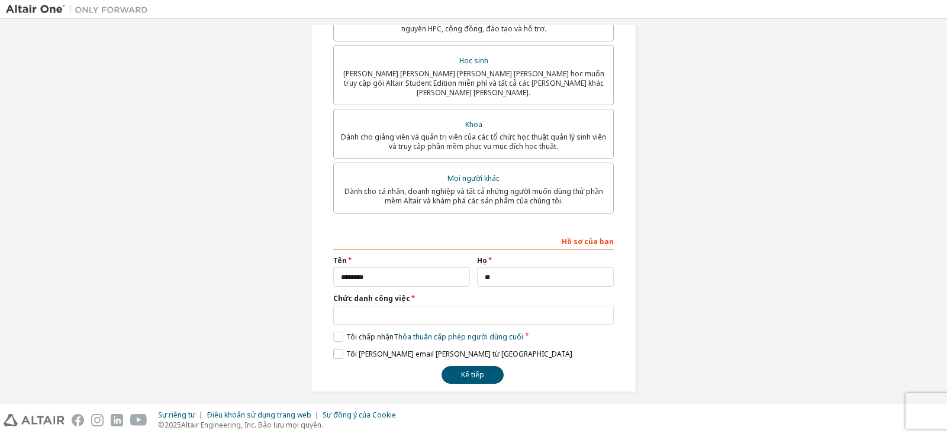
click at [337, 349] on label "Tôi [PERSON_NAME] email [PERSON_NAME] từ [GEOGRAPHIC_DATA]" at bounding box center [452, 354] width 239 height 10
click at [467, 308] on input "text" at bounding box center [473, 316] width 280 height 20
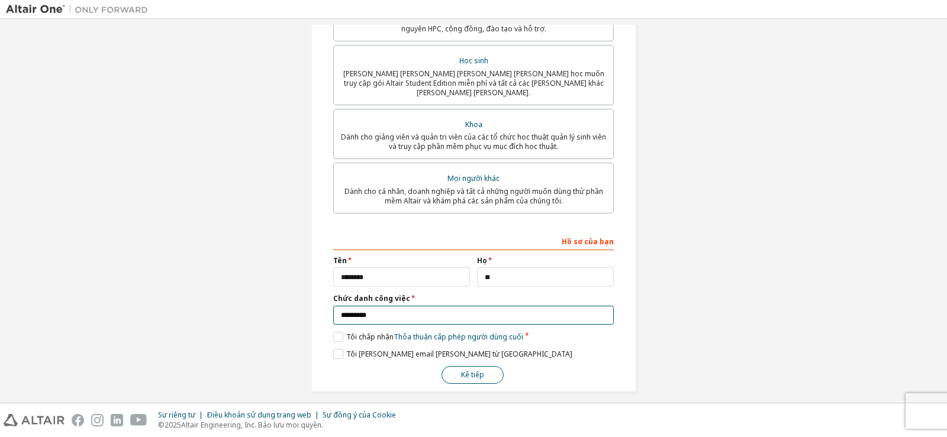
type input "*********"
click at [464, 370] on font "Kế tiếp" at bounding box center [472, 375] width 23 height 10
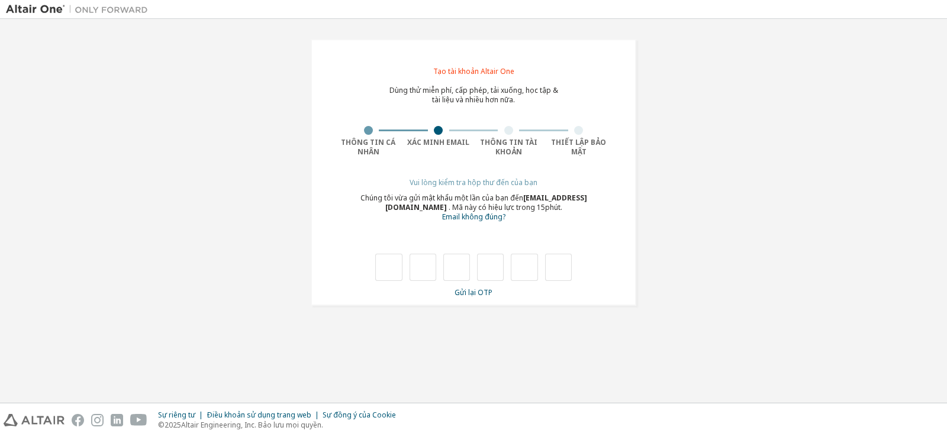
type input "*"
click at [431, 267] on input "*" at bounding box center [422, 267] width 27 height 27
type input "*"
click at [426, 267] on input "*" at bounding box center [422, 267] width 27 height 27
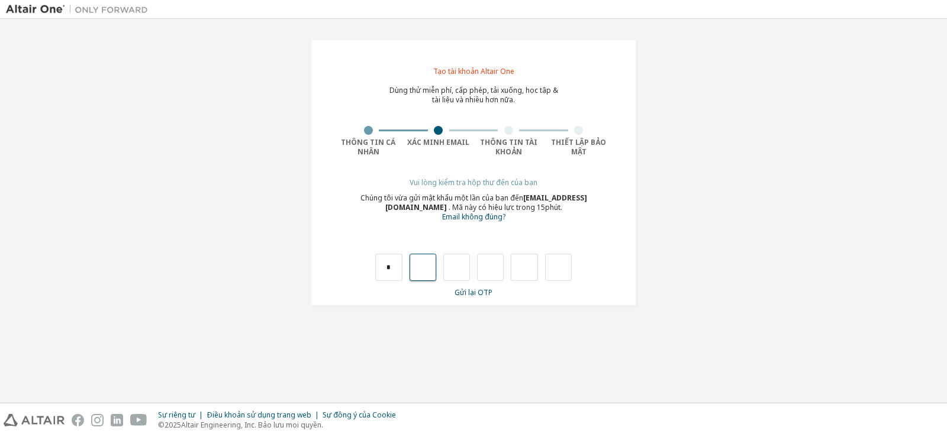
click at [426, 267] on input "text" at bounding box center [422, 267] width 27 height 27
type input "*"
click at [459, 265] on input "*" at bounding box center [456, 267] width 27 height 27
click at [459, 265] on input "text" at bounding box center [456, 267] width 27 height 27
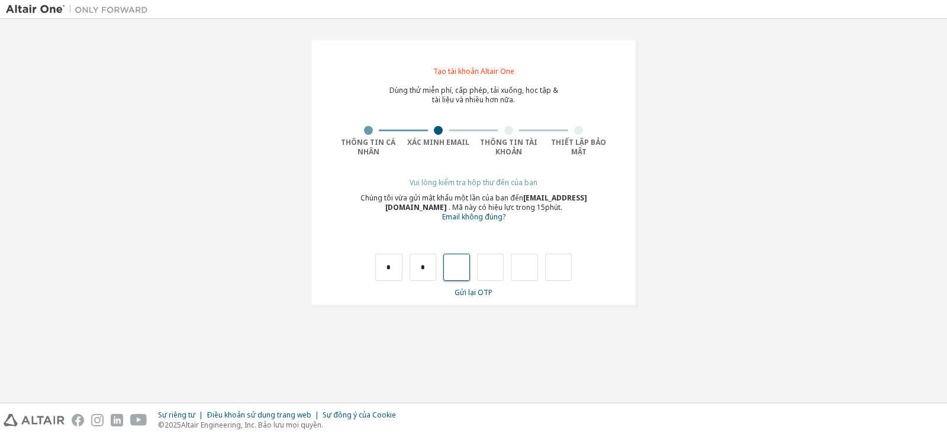
type input "*"
click at [495, 270] on input "*" at bounding box center [490, 267] width 27 height 27
type input "*"
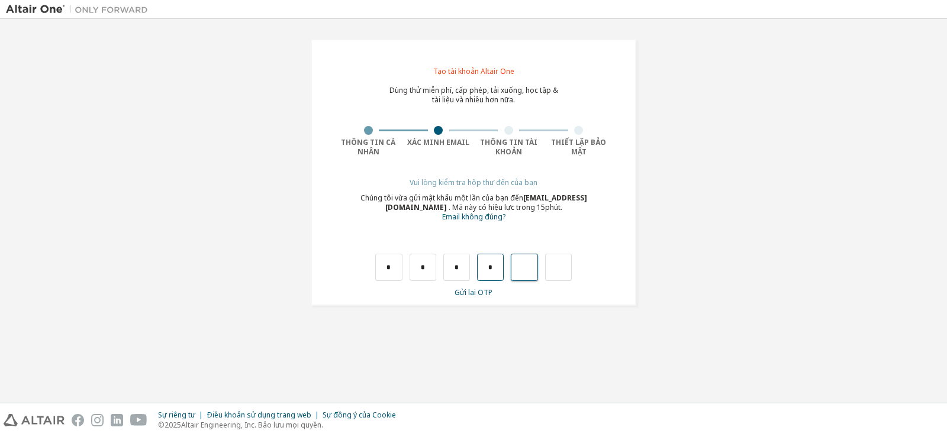
type input "*"
type input "**"
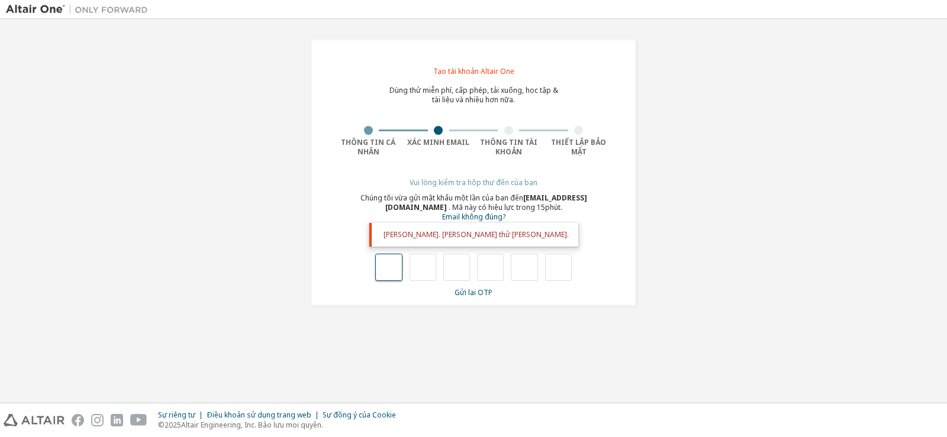
click at [396, 263] on input "text" at bounding box center [388, 267] width 27 height 27
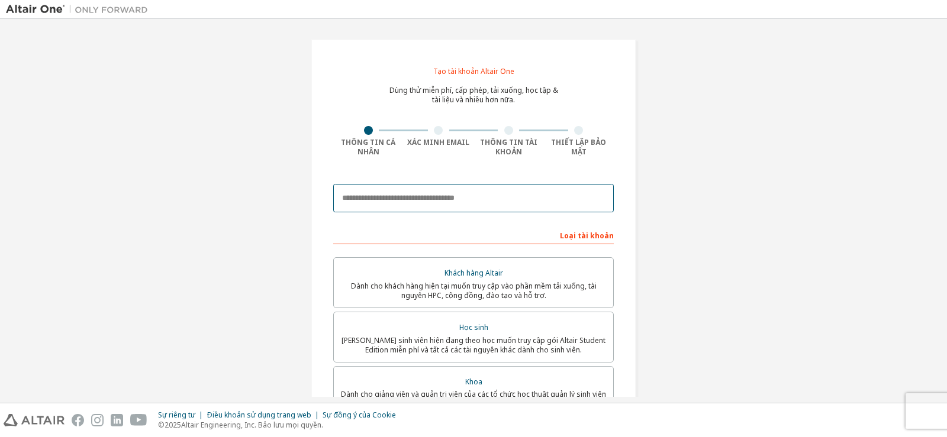
click at [408, 196] on input "email" at bounding box center [473, 198] width 280 height 28
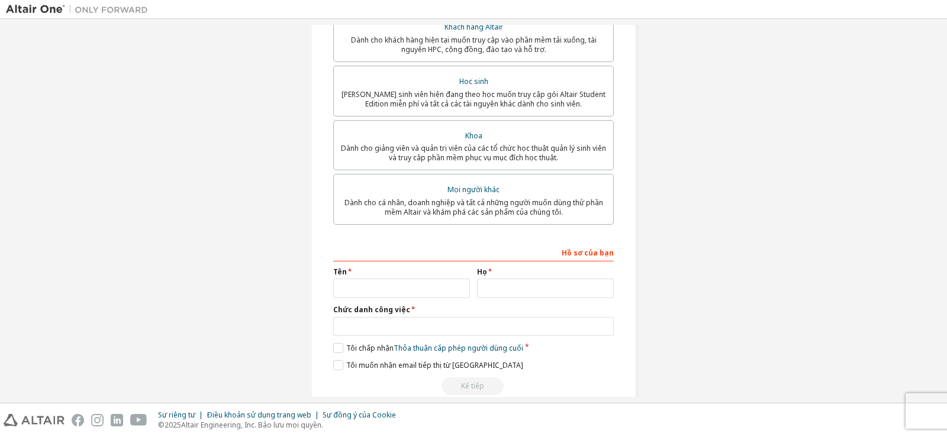
scroll to position [267, 0]
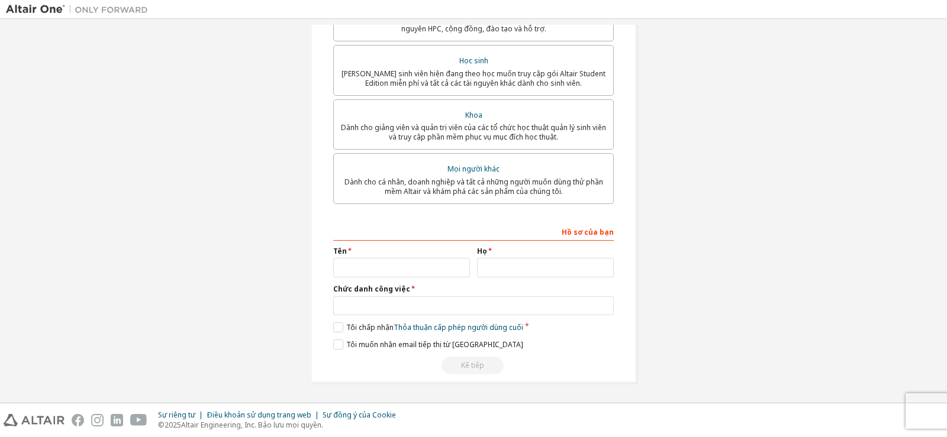
type input "**********"
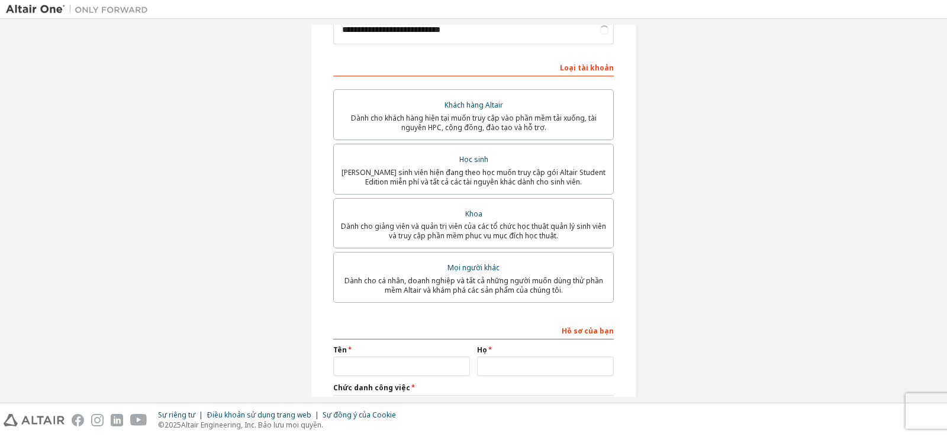
click at [422, 266] on div "Mọi người khác" at bounding box center [473, 268] width 265 height 17
click at [418, 363] on input "text" at bounding box center [401, 367] width 137 height 20
type input "********"
click at [509, 367] on input "text" at bounding box center [545, 367] width 137 height 20
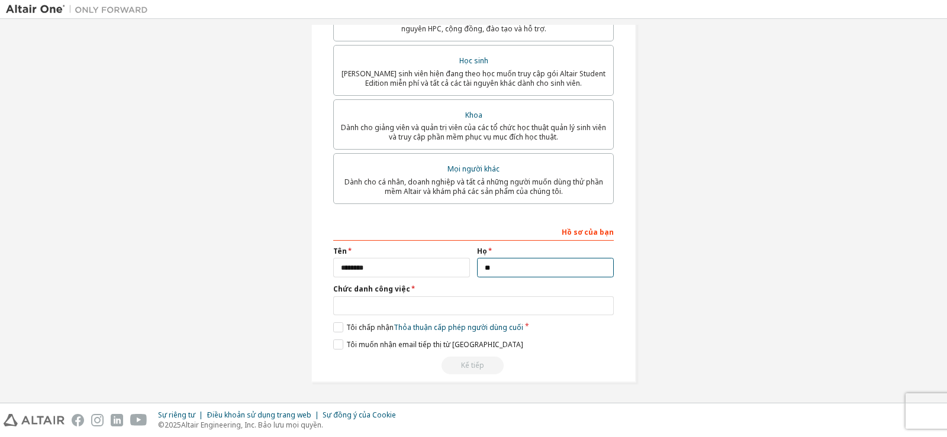
type input "**"
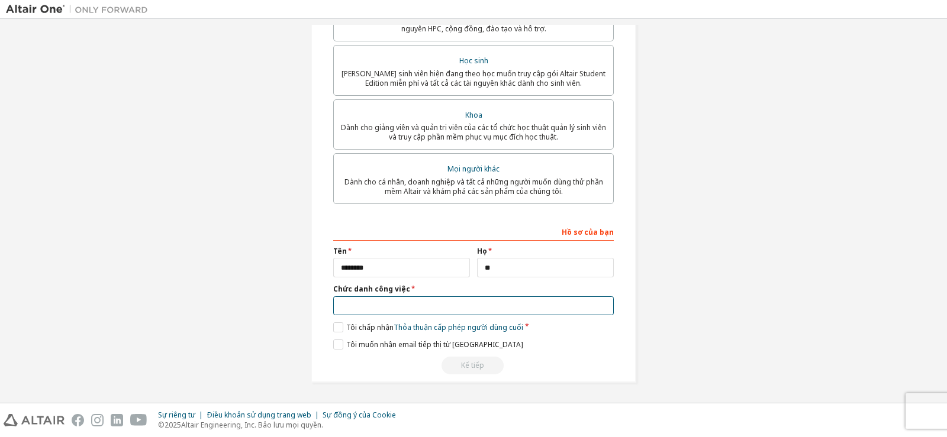
click at [410, 305] on input "text" at bounding box center [473, 306] width 280 height 20
type input "*********"
click at [333, 326] on label "Tôi chấp nhận Thỏa thuận cấp phép người dùng cuối" at bounding box center [428, 327] width 190 height 10
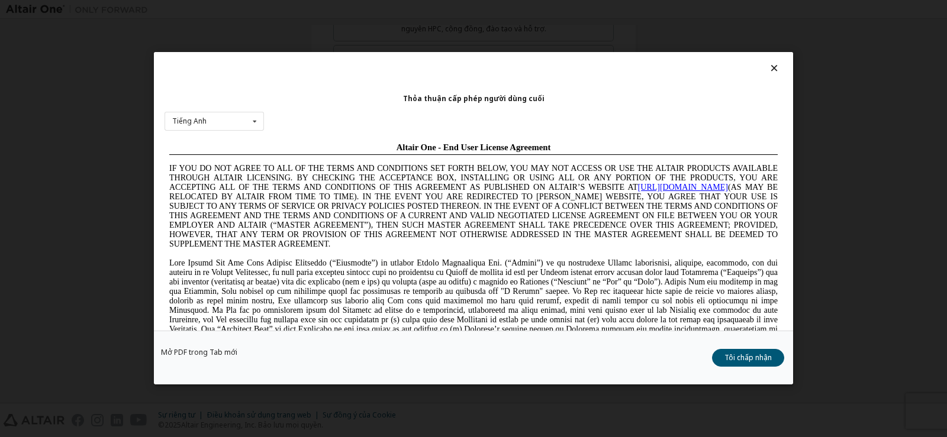
scroll to position [0, 0]
click at [731, 358] on font "Tôi chấp nhận" at bounding box center [747, 358] width 47 height 10
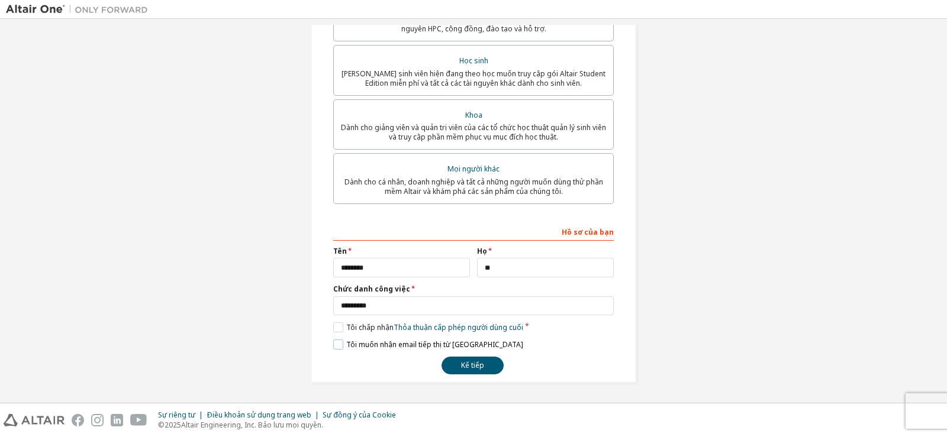
click at [334, 346] on label "Tôi muốn nhận email tiếp thị từ Altair" at bounding box center [428, 345] width 190 height 10
click at [479, 369] on font "Kế tiếp" at bounding box center [472, 365] width 23 height 10
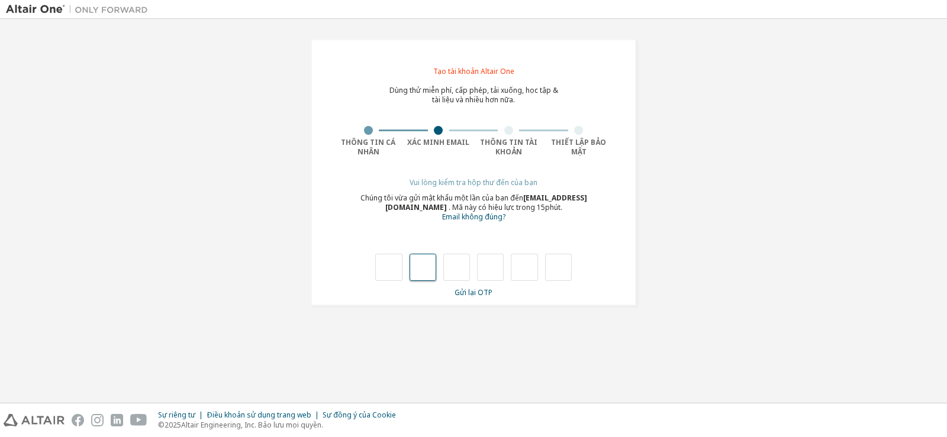
type input "*"
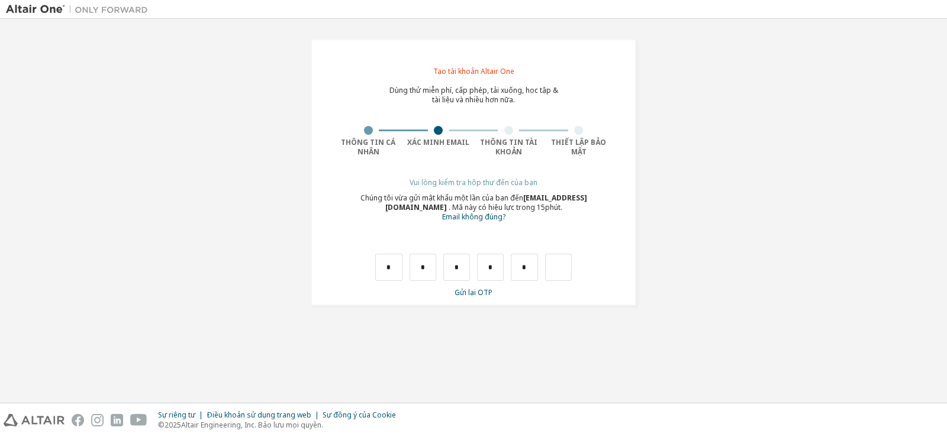
type input "*"
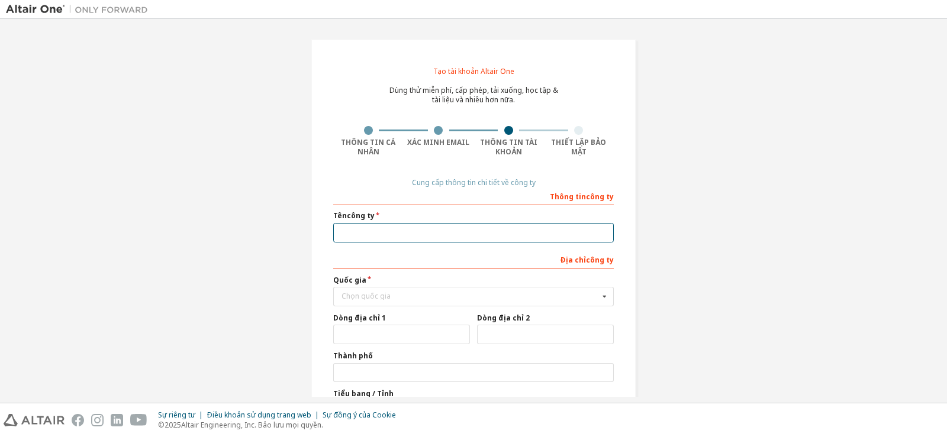
click at [396, 229] on input "text" at bounding box center [473, 233] width 280 height 20
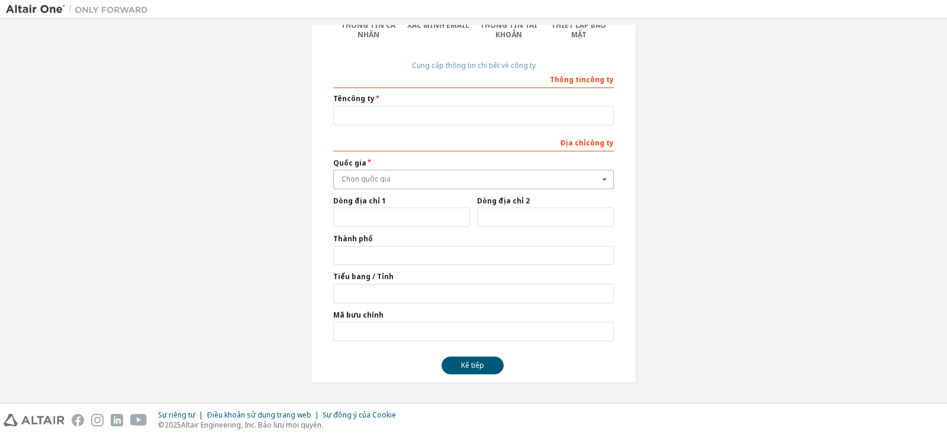
click at [379, 173] on input "text" at bounding box center [473, 179] width 279 height 18
click at [771, 211] on div "Tạo tài khoản Altair One Dùng thử miễn phí, cấp phép, tải xuống, học tập & tài …" at bounding box center [473, 152] width 935 height 489
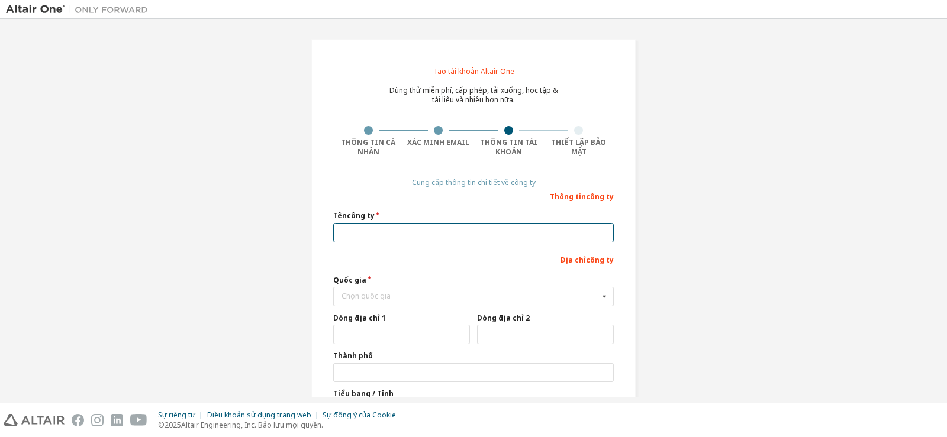
click at [517, 225] on input "text" at bounding box center [473, 233] width 280 height 20
click at [427, 289] on input "text" at bounding box center [473, 297] width 279 height 18
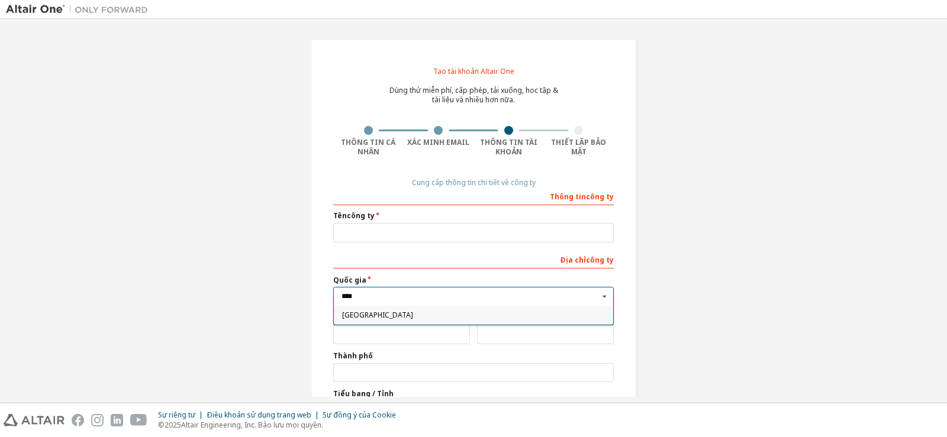
type input "****"
click at [416, 312] on span "Việt Nam" at bounding box center [473, 315] width 263 height 7
type input "***"
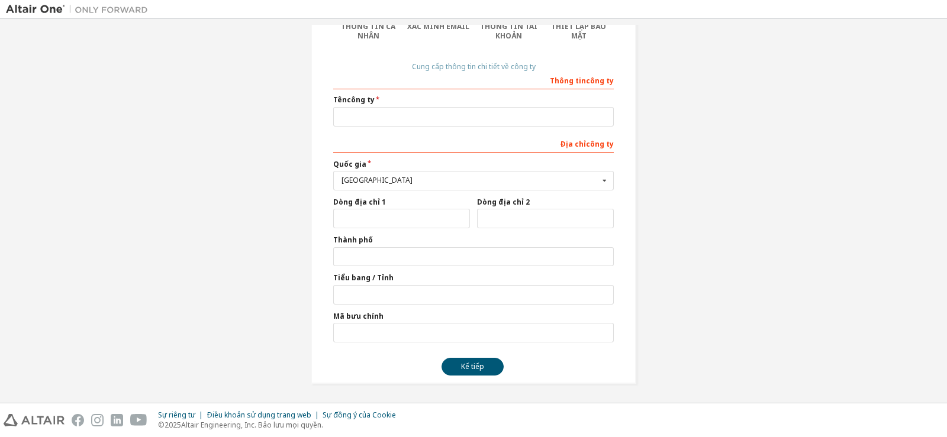
scroll to position [117, 0]
click at [387, 179] on div "Afghanistan" at bounding box center [469, 179] width 257 height 7
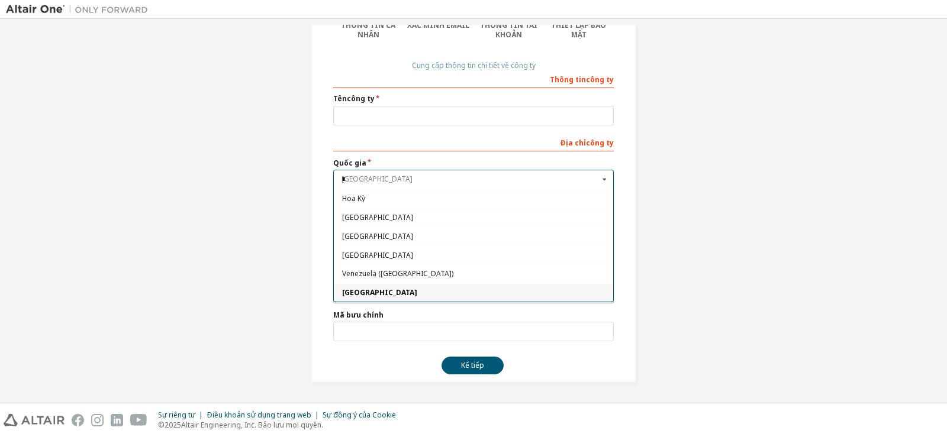
scroll to position [0, 0]
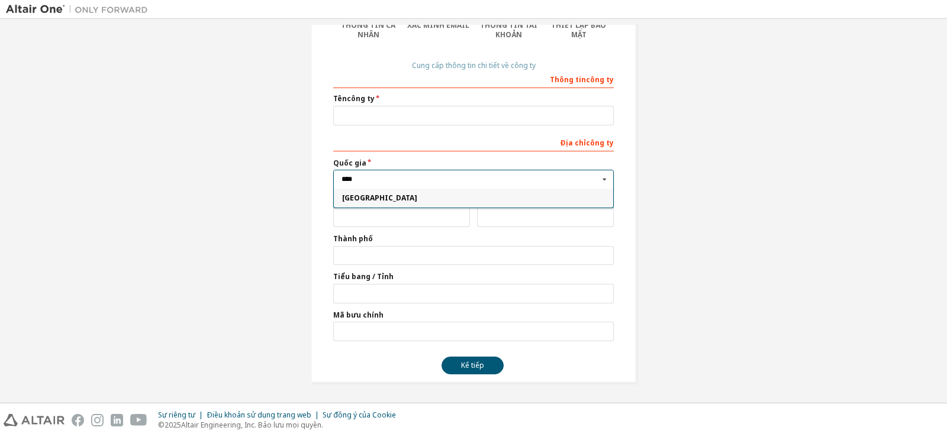
type input "****"
click at [364, 198] on font "Việt Nam" at bounding box center [379, 198] width 75 height 10
click at [399, 183] on div "Afghanistan" at bounding box center [469, 179] width 257 height 7
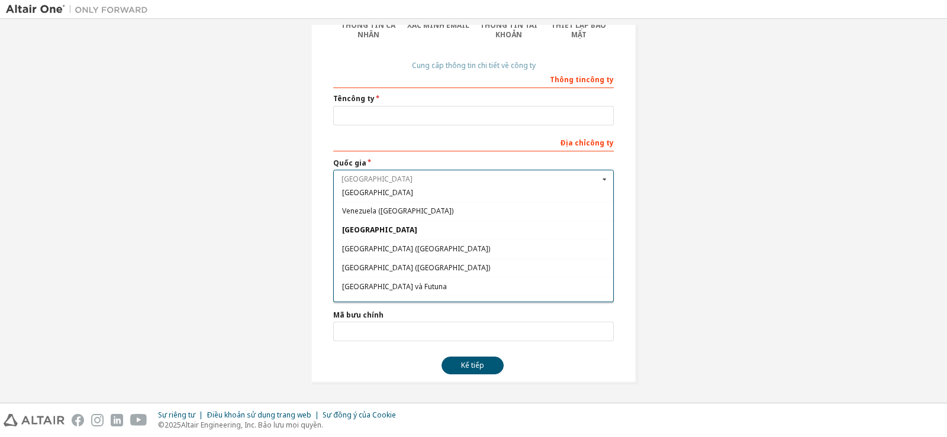
scroll to position [4271, 0]
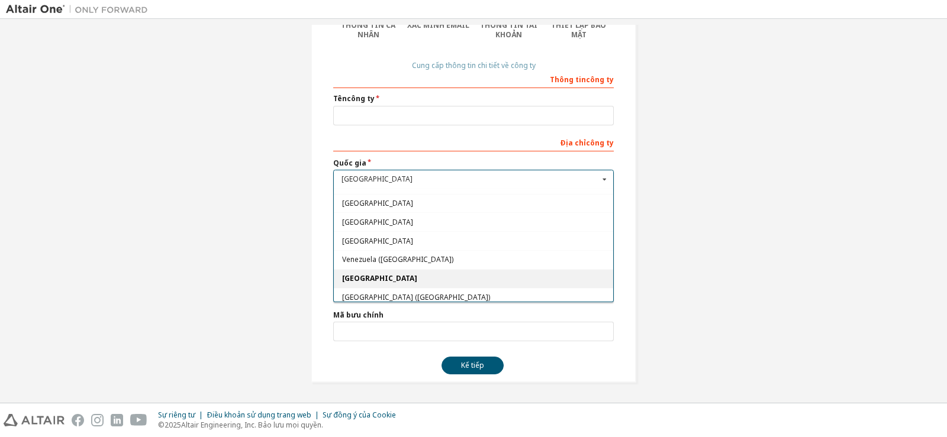
click at [349, 275] on div "Việt Nam" at bounding box center [473, 278] width 279 height 19
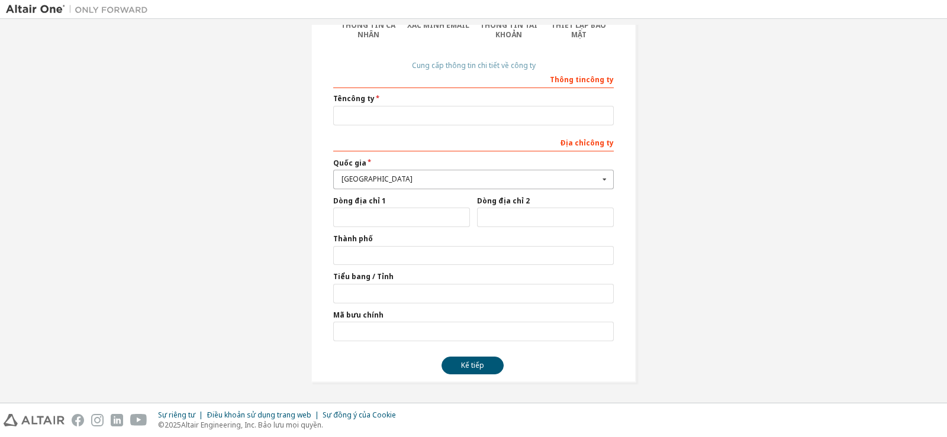
type input "*"
type input "********"
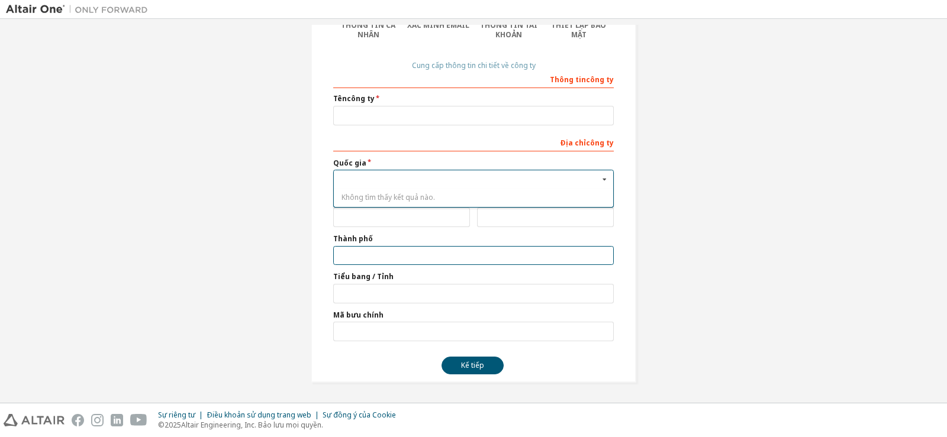
click at [395, 246] on input "text" at bounding box center [473, 256] width 280 height 20
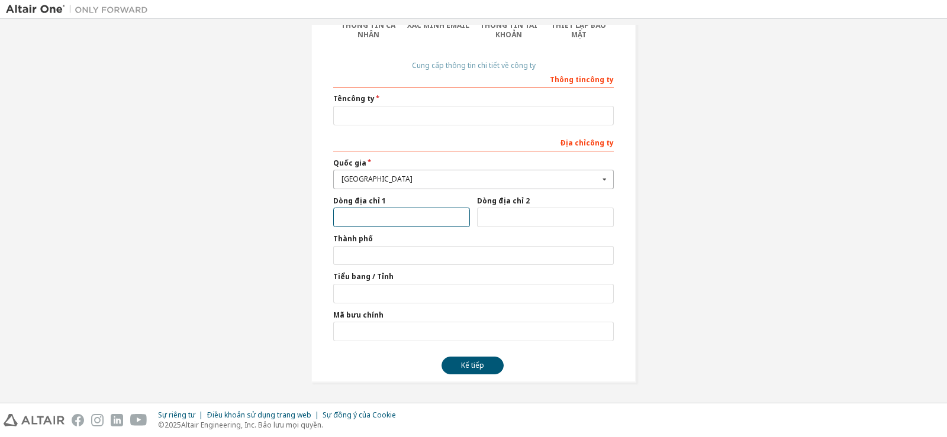
click at [395, 217] on input "text" at bounding box center [401, 218] width 137 height 20
click at [492, 214] on input "text" at bounding box center [545, 218] width 137 height 20
click at [342, 256] on input "text" at bounding box center [473, 256] width 280 height 20
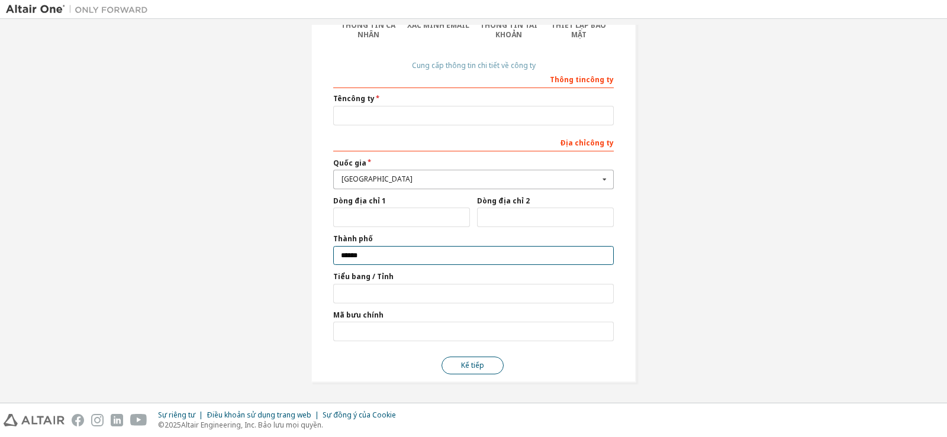
type input "******"
click at [466, 359] on button "Kế tiếp" at bounding box center [472, 366] width 62 height 18
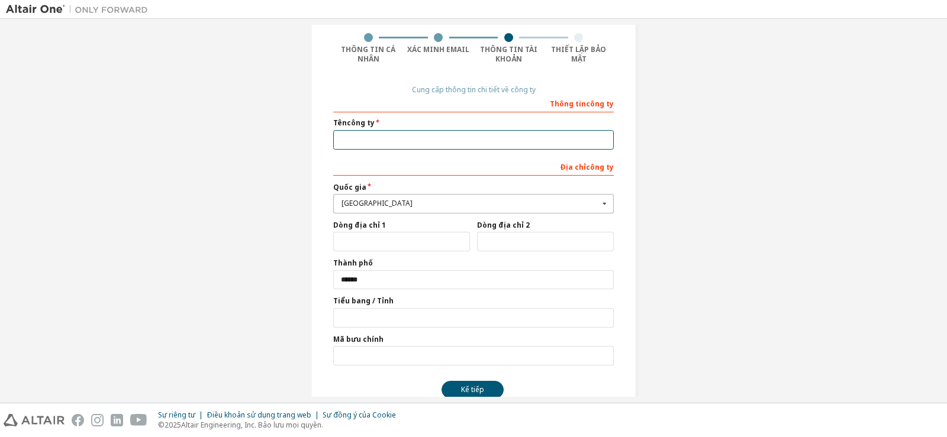
scroll to position [117, 0]
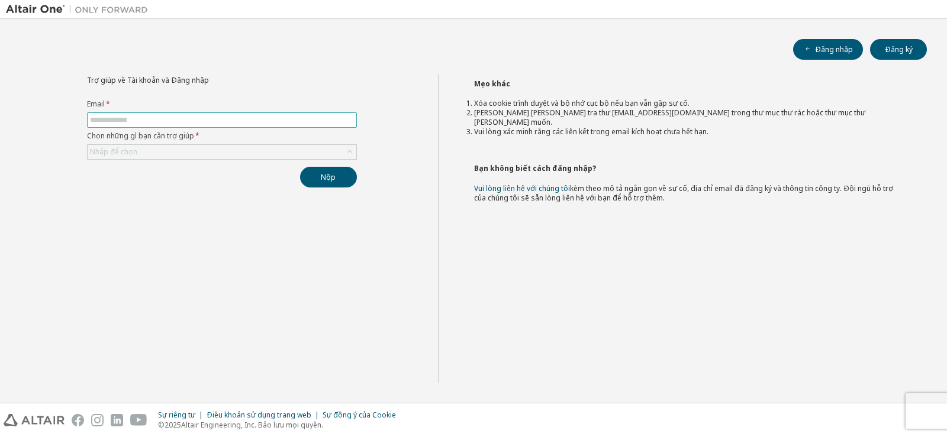
click at [244, 126] on span at bounding box center [222, 119] width 270 height 15
click at [215, 111] on form "Email * Chọn những gì bạn cần trợ giúp * Nhấp để chọn" at bounding box center [222, 129] width 270 height 60
click at [214, 124] on input "text" at bounding box center [222, 119] width 264 height 9
type input "**********"
click at [152, 151] on div "Nhấp để chọn" at bounding box center [222, 152] width 269 height 14
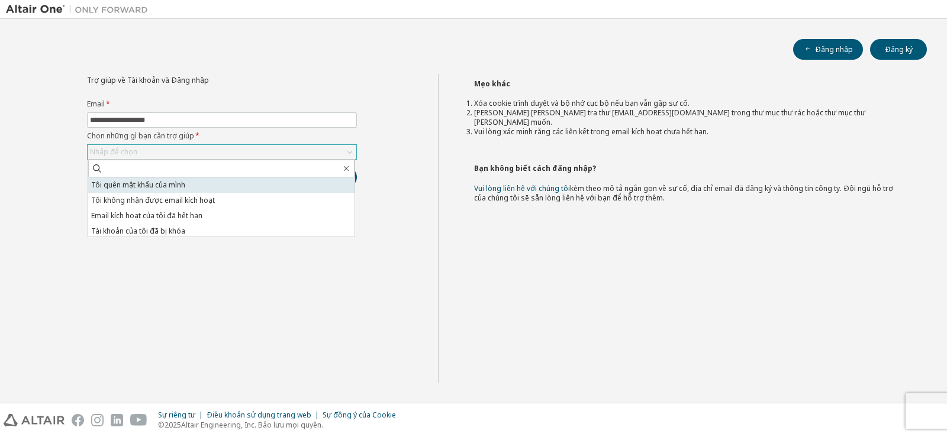
click at [169, 182] on font "Tôi quên mật khẩu của mình" at bounding box center [138, 185] width 94 height 10
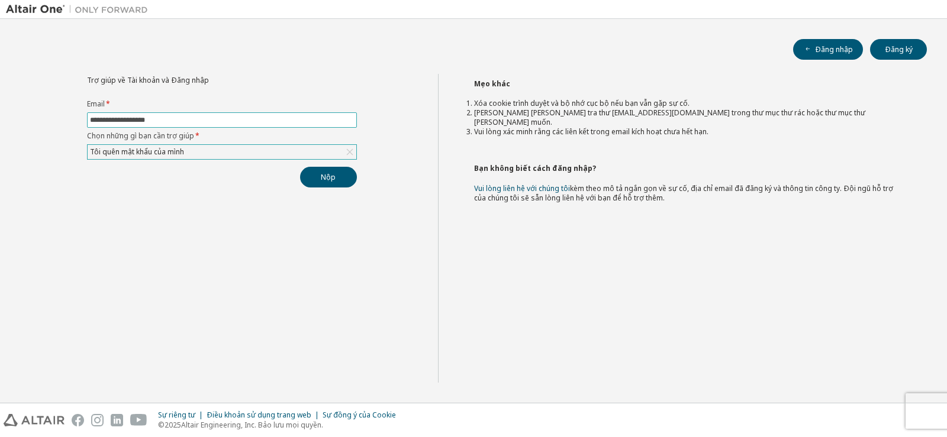
click at [188, 115] on input "**********" at bounding box center [222, 119] width 264 height 9
click at [318, 176] on button "Nộp" at bounding box center [328, 177] width 57 height 21
